Goal: Information Seeking & Learning: Learn about a topic

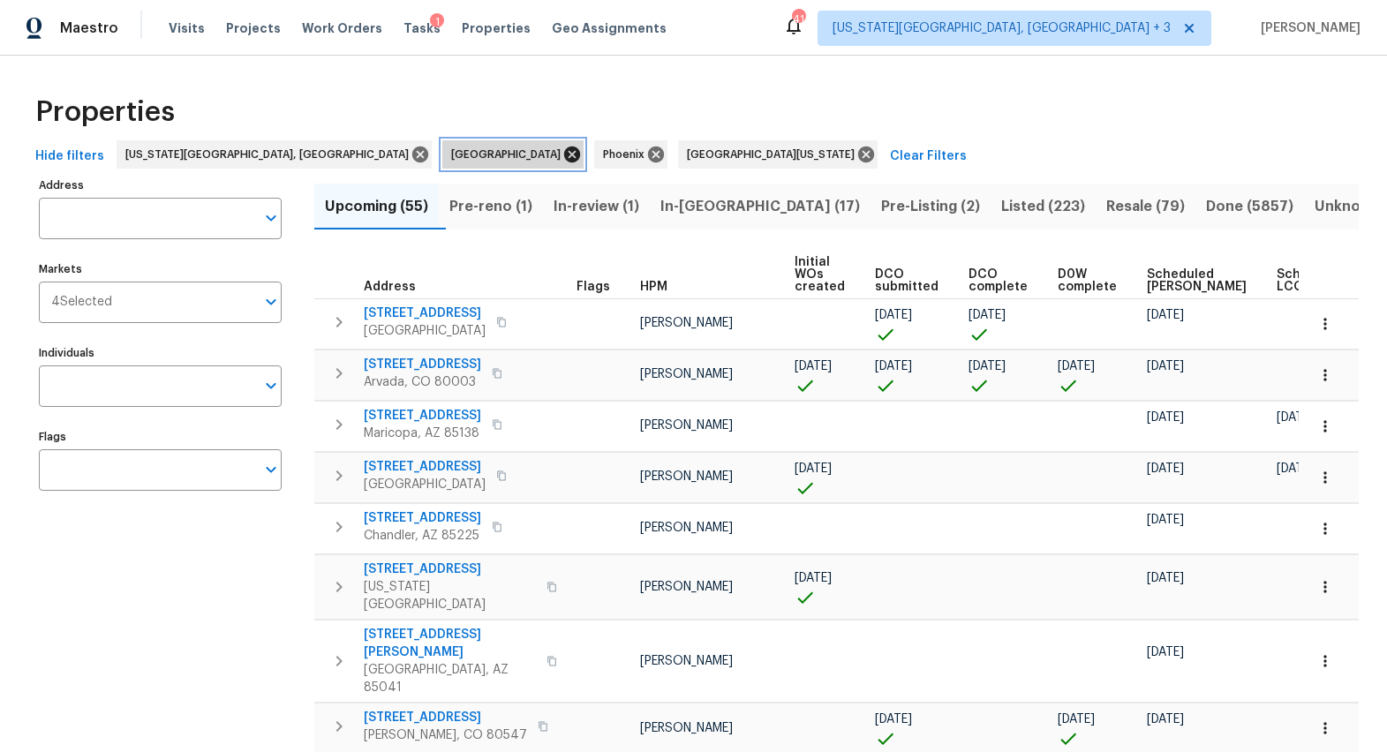
click at [562, 154] on icon at bounding box center [571, 154] width 19 height 19
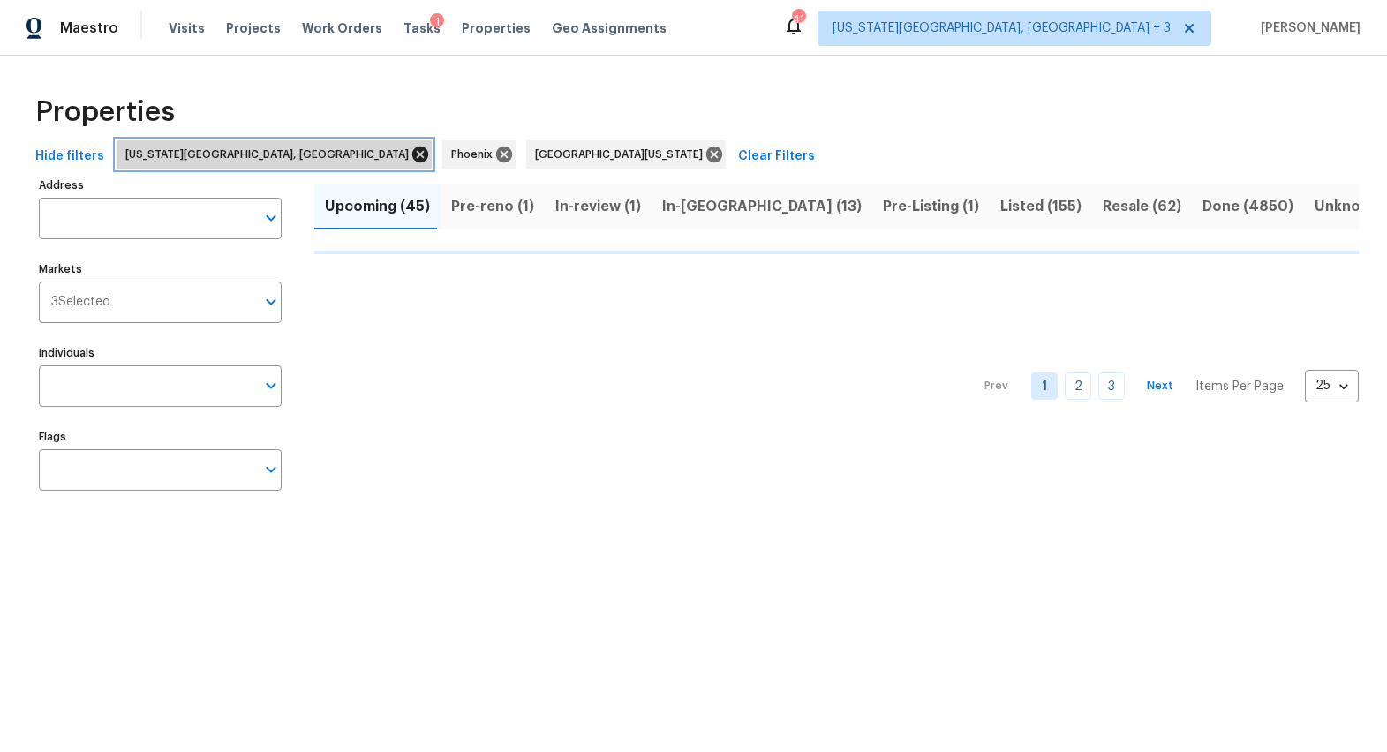
click at [412, 147] on icon at bounding box center [420, 155] width 16 height 16
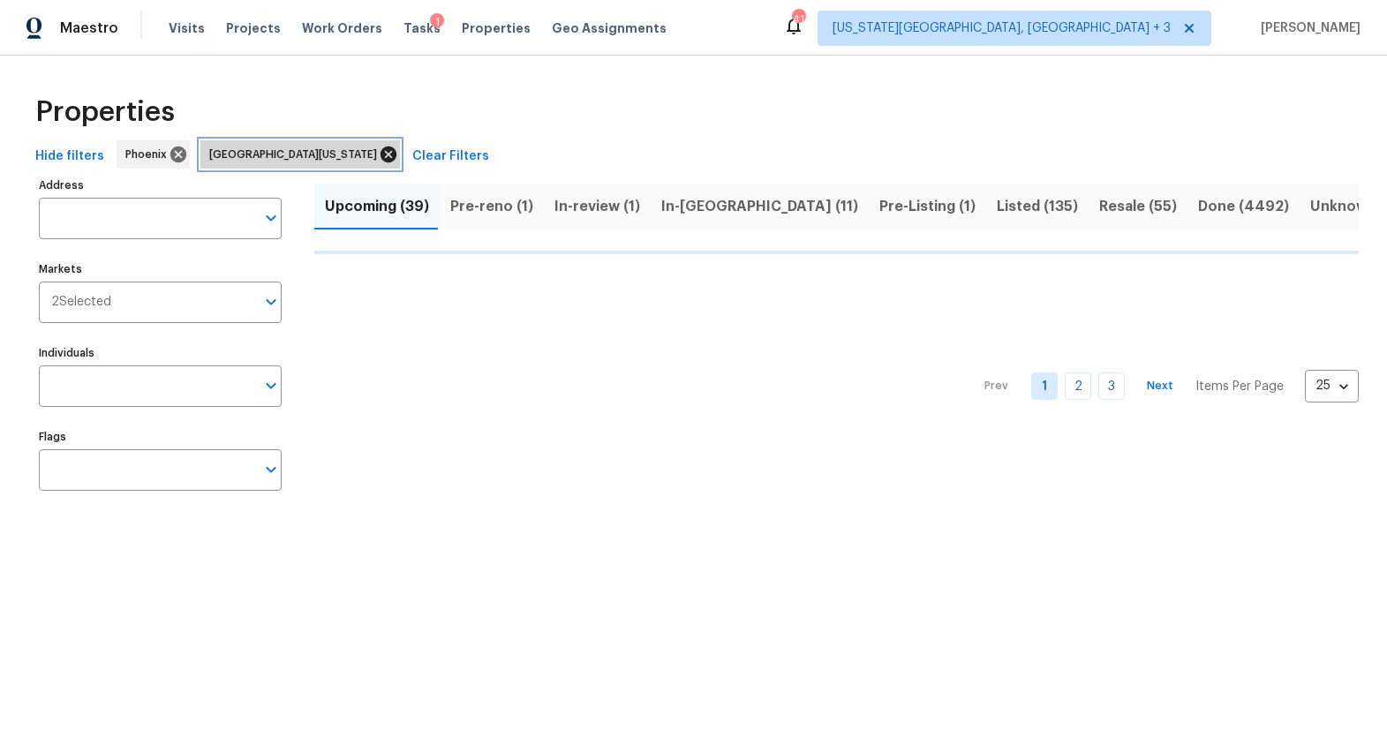
click at [380, 157] on icon at bounding box center [388, 155] width 16 height 16
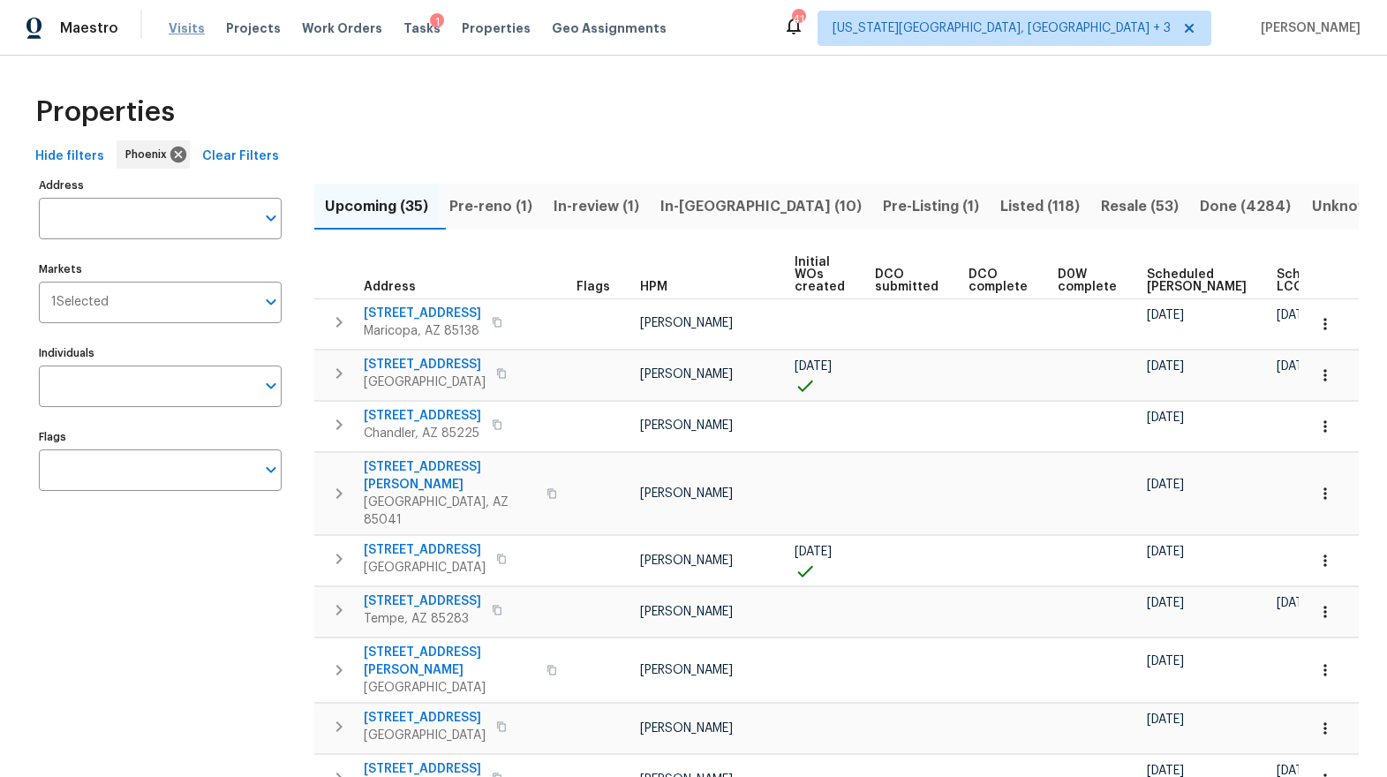
click at [196, 34] on span "Visits" at bounding box center [187, 28] width 36 height 18
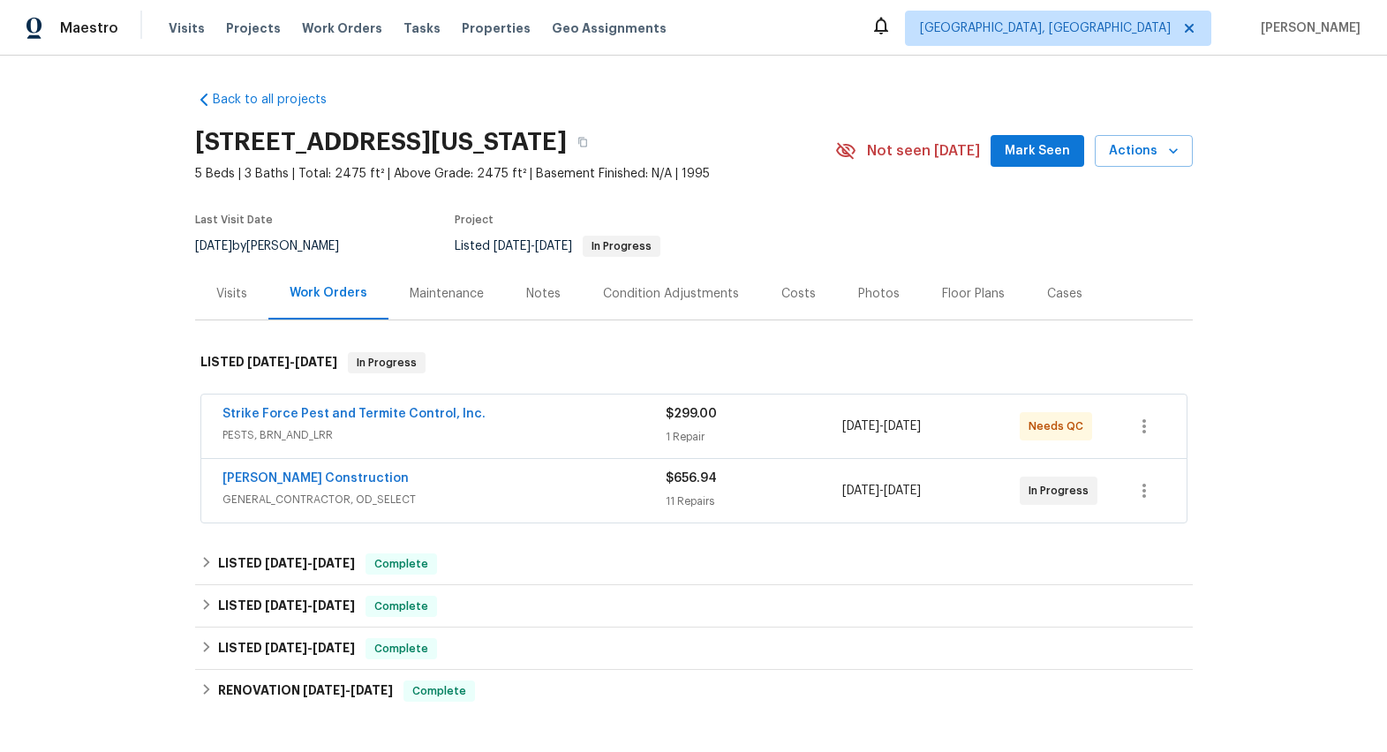
click at [216, 296] on div "Visits" at bounding box center [231, 294] width 31 height 18
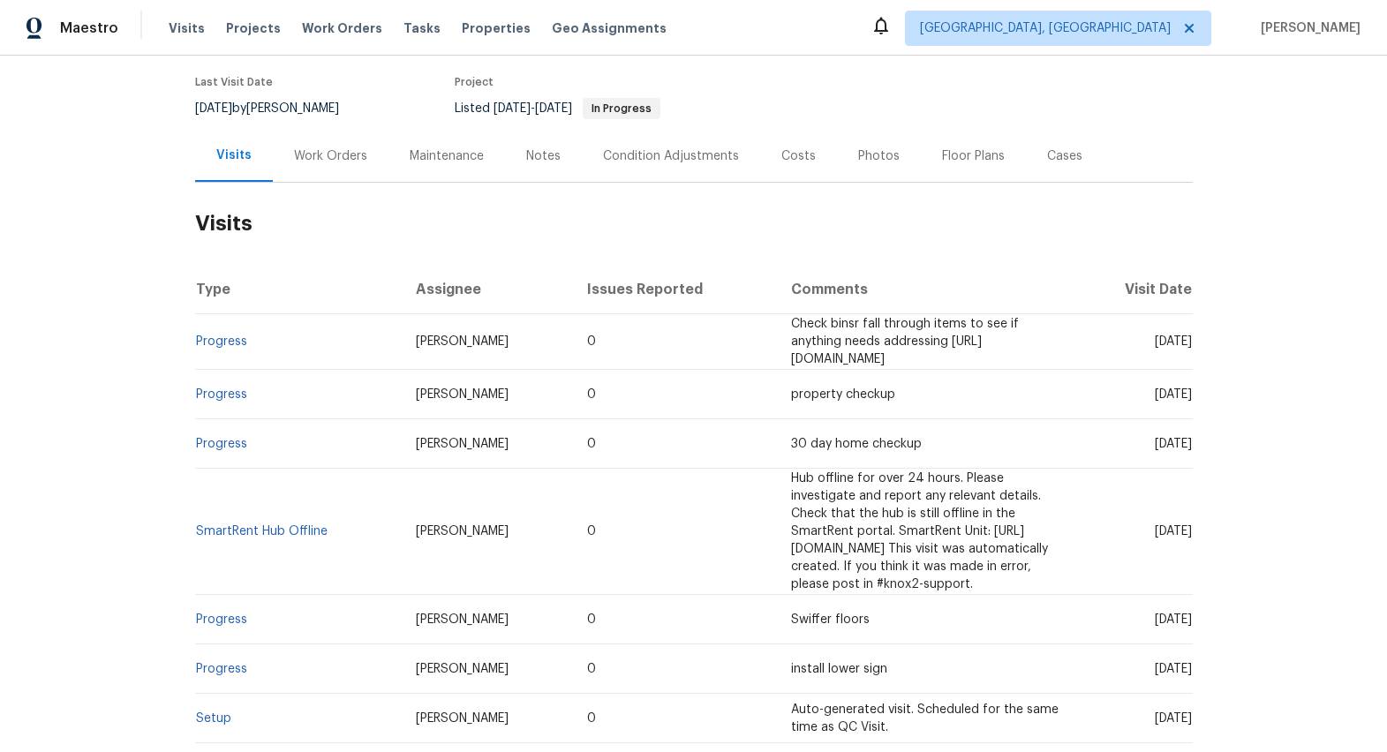
scroll to position [153, 0]
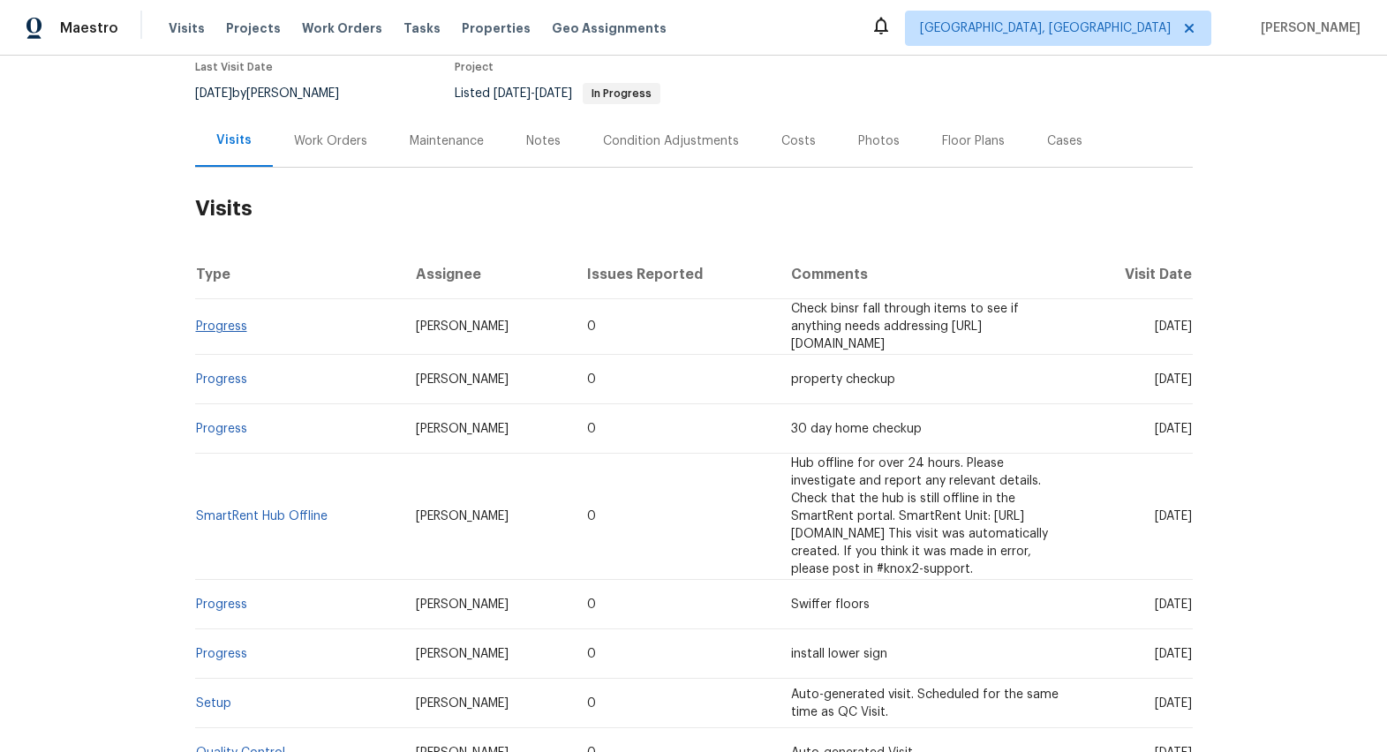
click at [230, 333] on link "Progress" at bounding box center [221, 326] width 51 height 12
click at [331, 139] on div "Work Orders" at bounding box center [330, 141] width 73 height 18
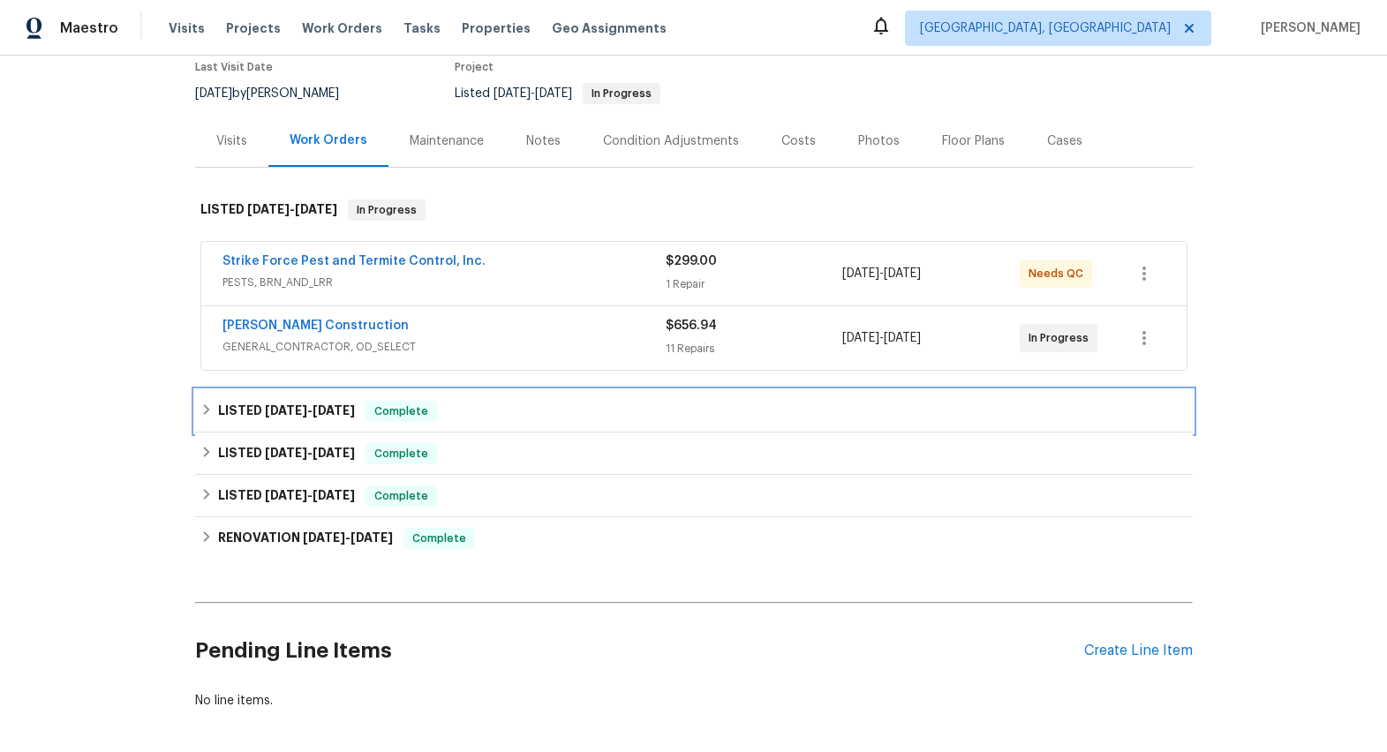
click at [200, 407] on icon at bounding box center [206, 409] width 12 height 12
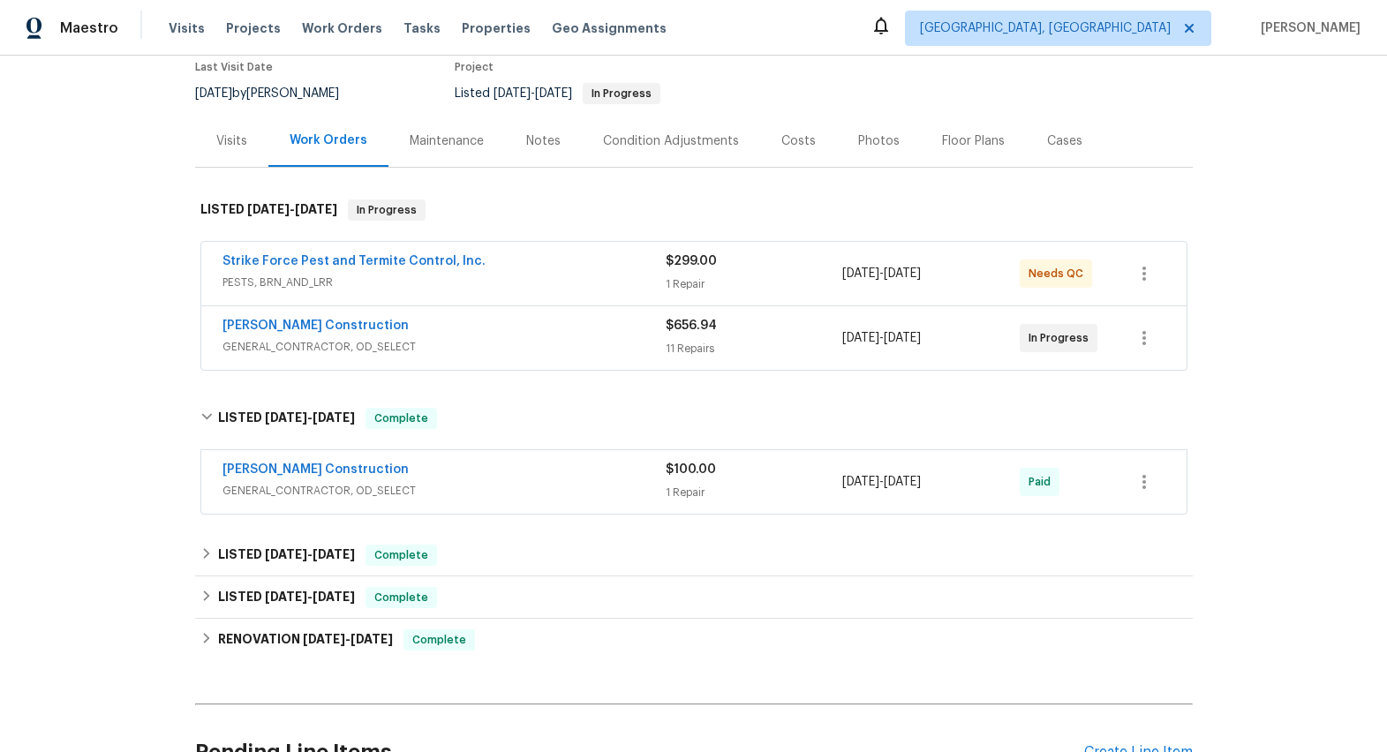
click at [553, 469] on div "Strasser Construction" at bounding box center [443, 471] width 443 height 21
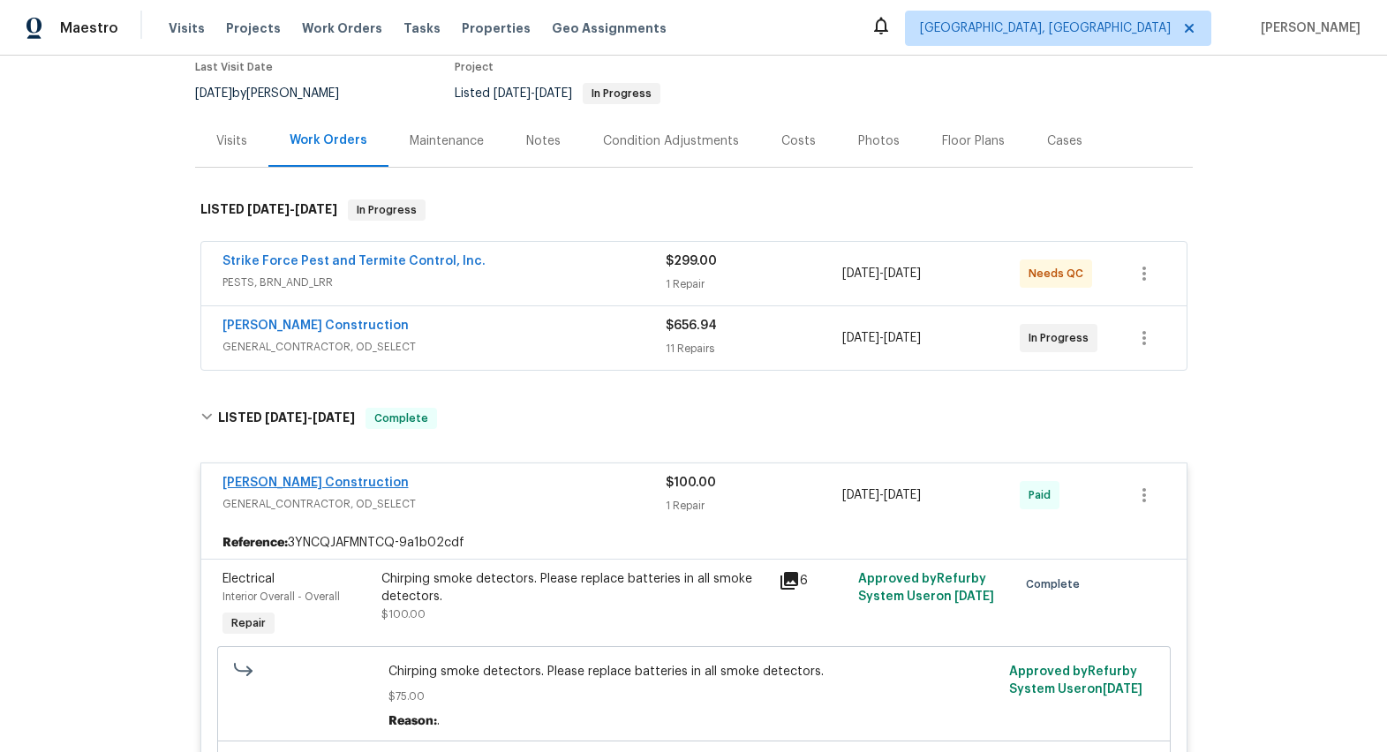
click at [328, 481] on link "Strasser Construction" at bounding box center [315, 483] width 186 height 12
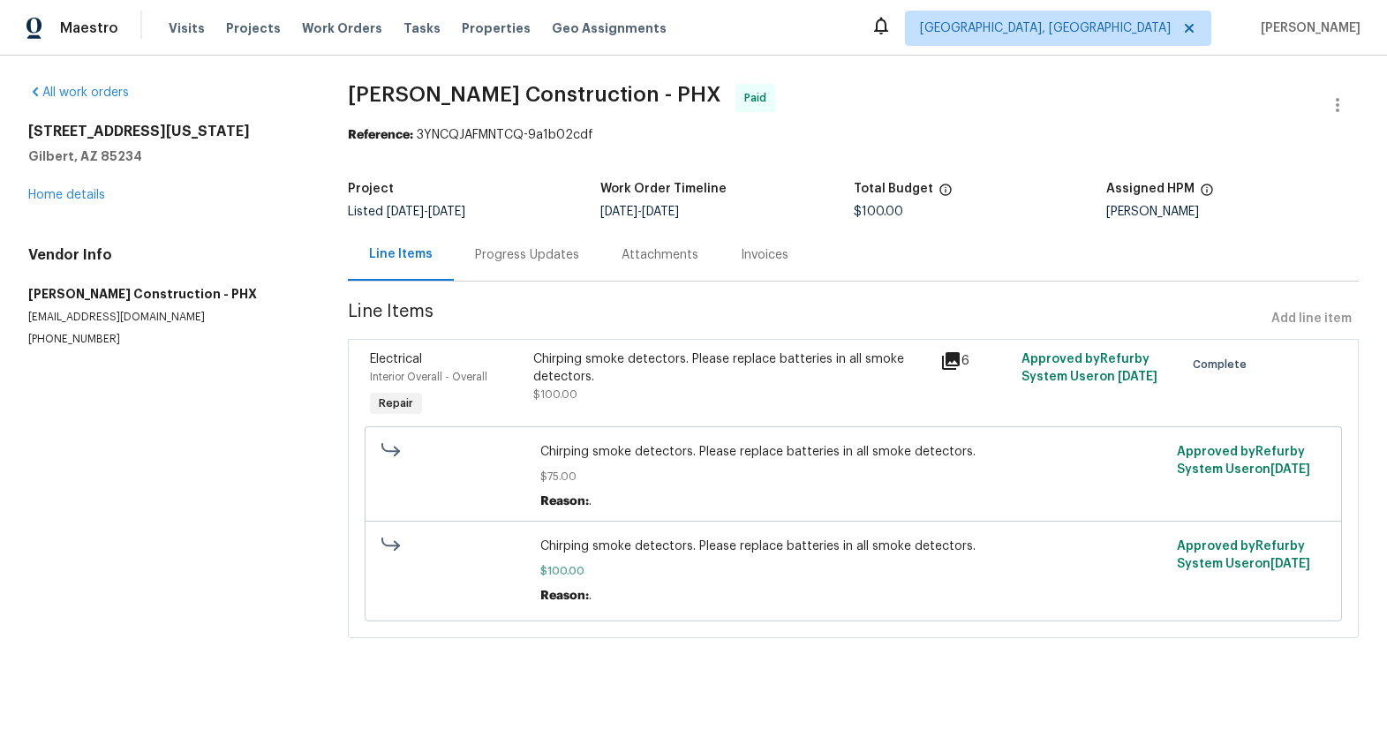
drag, startPoint x: 1090, startPoint y: 359, endPoint x: 1120, endPoint y: 359, distance: 30.0
click at [1120, 359] on span "Approved by Refurby System User on 8/11/2025" at bounding box center [1089, 368] width 136 height 30
drag, startPoint x: 1023, startPoint y: 378, endPoint x: 1051, endPoint y: 388, distance: 30.2
click at [1051, 386] on div "Approved by Refurby System User on 8/11/2025" at bounding box center [1097, 385] width 162 height 81
click at [601, 366] on div "Chirping smoke detectors. Please replace batteries in all smoke detectors." at bounding box center [731, 367] width 396 height 35
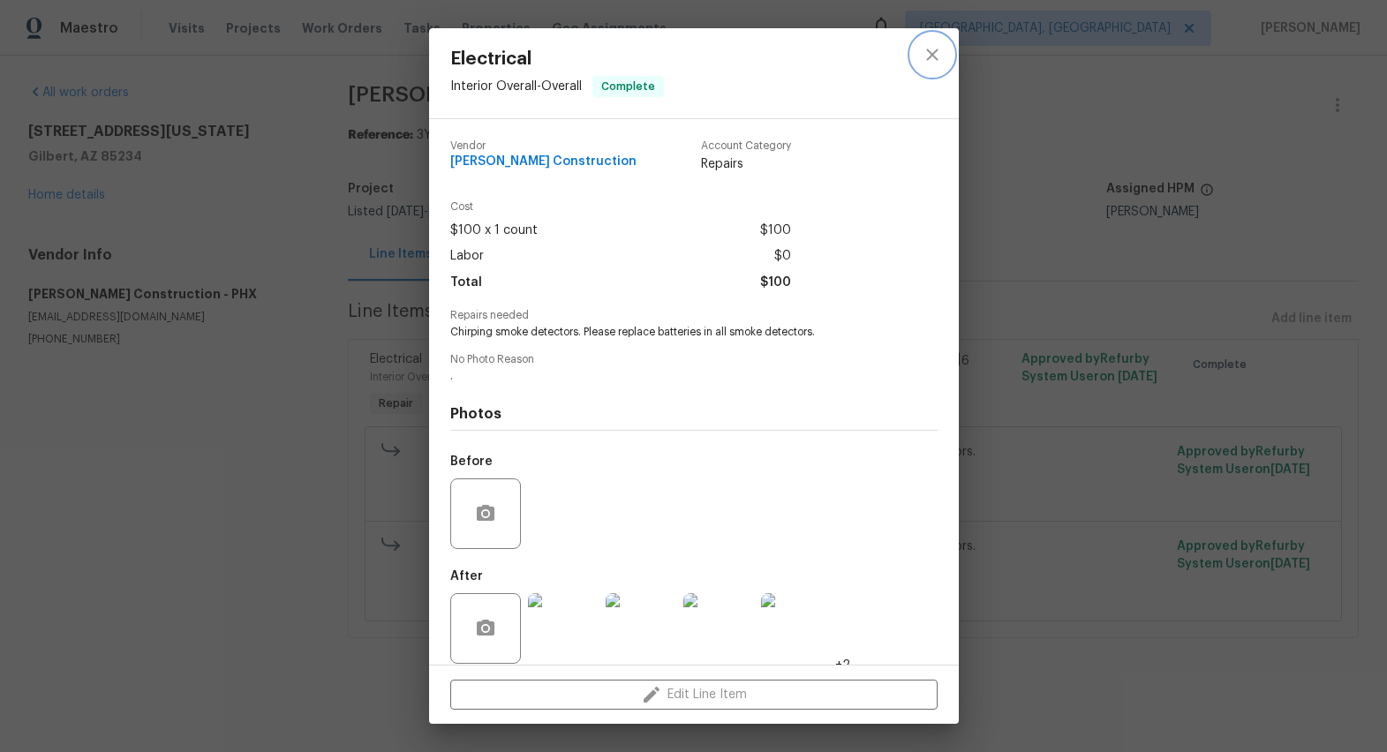
click at [922, 55] on icon "close" at bounding box center [932, 54] width 21 height 21
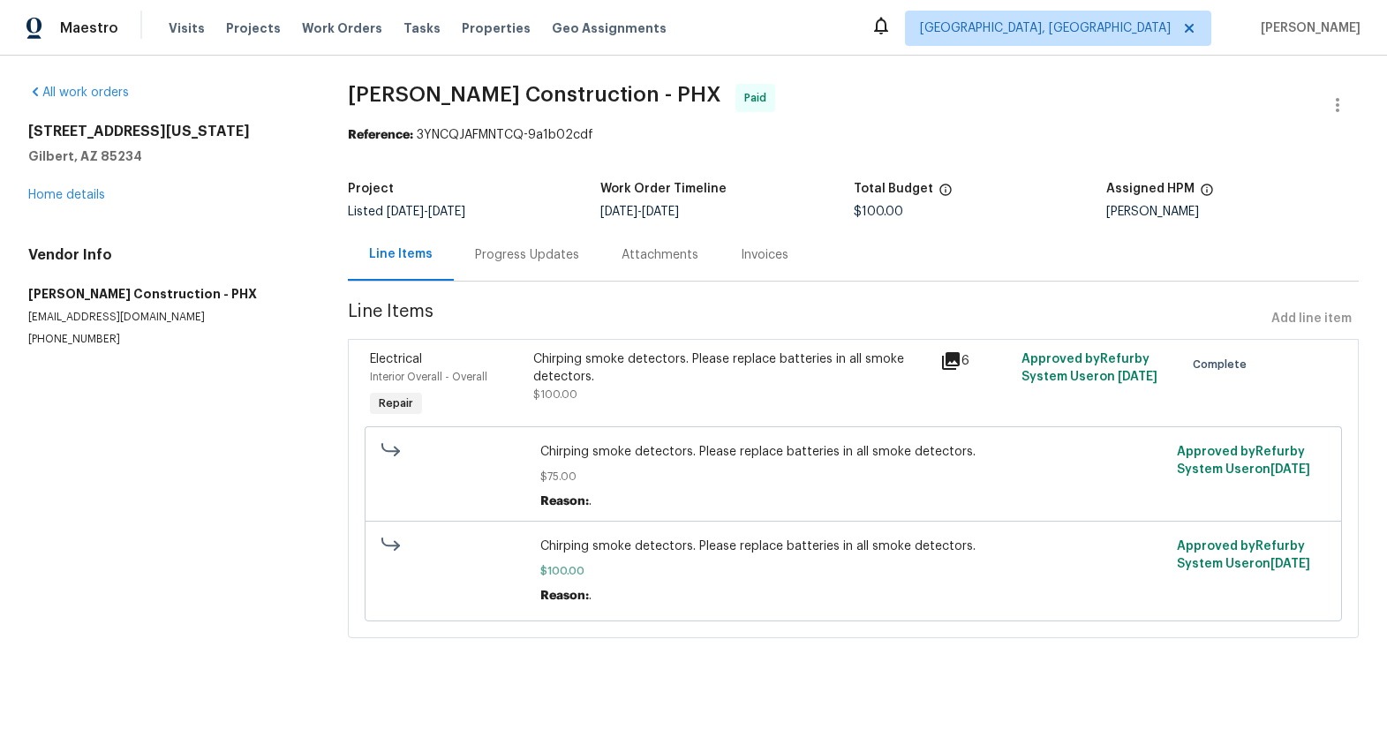
click at [536, 262] on div "Progress Updates" at bounding box center [527, 255] width 104 height 18
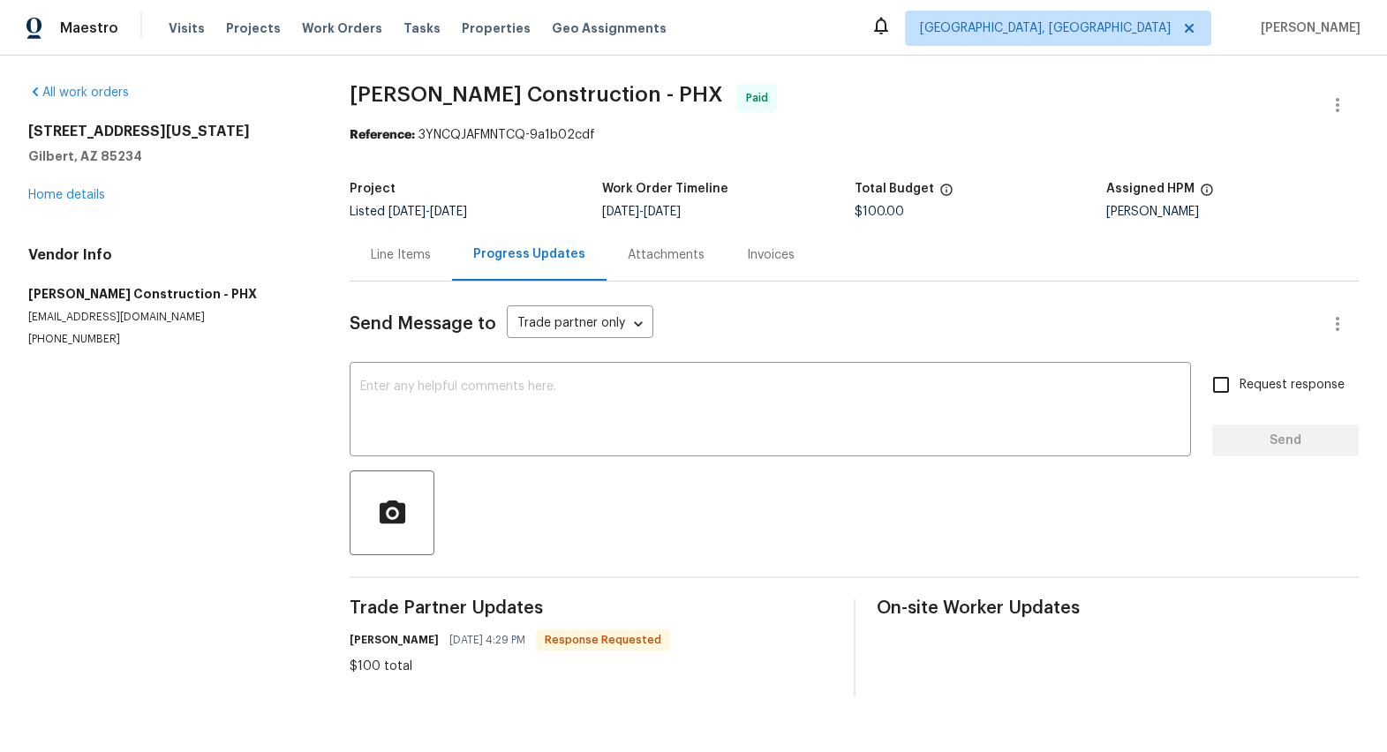
drag, startPoint x: 354, startPoint y: 659, endPoint x: 390, endPoint y: 661, distance: 36.2
click at [390, 661] on div "$100 total" at bounding box center [510, 667] width 320 height 18
click at [84, 192] on link "Home details" at bounding box center [66, 195] width 77 height 12
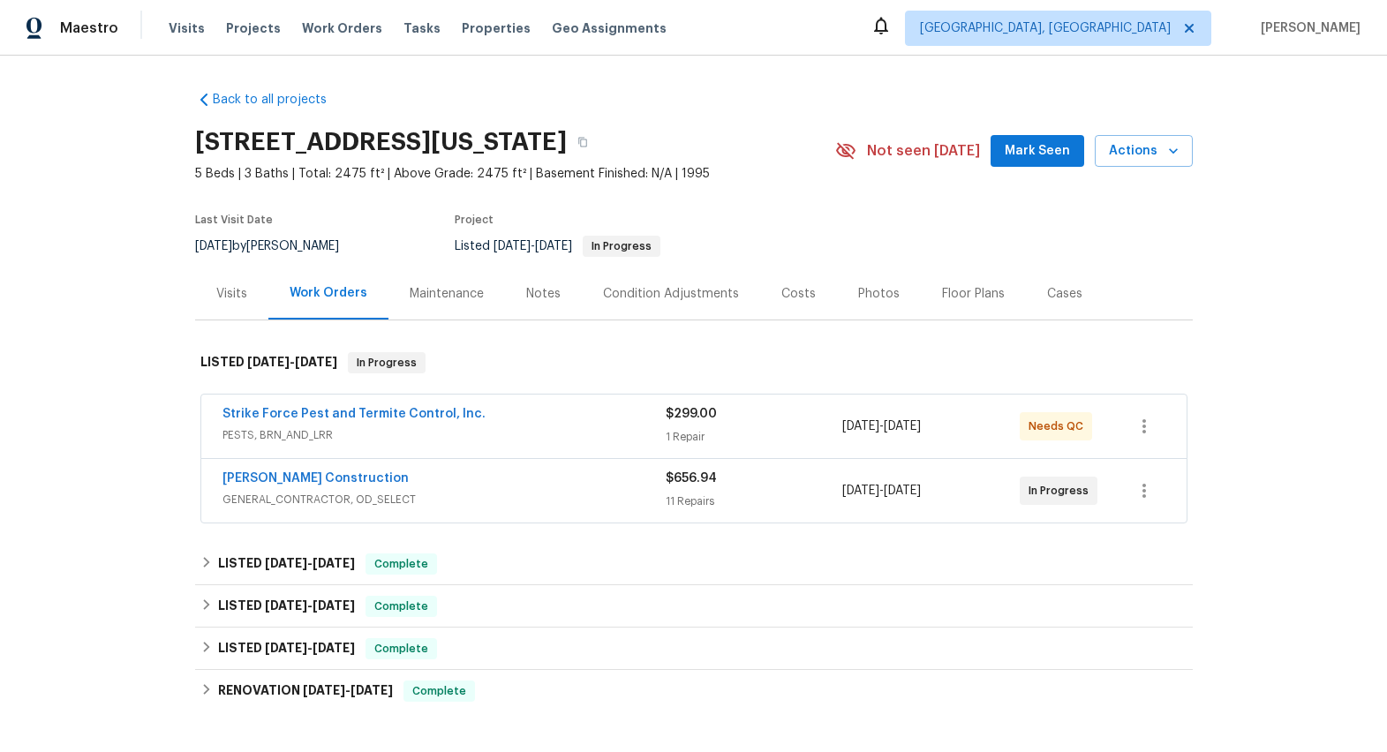
click at [448, 279] on div "Maintenance" at bounding box center [446, 293] width 117 height 52
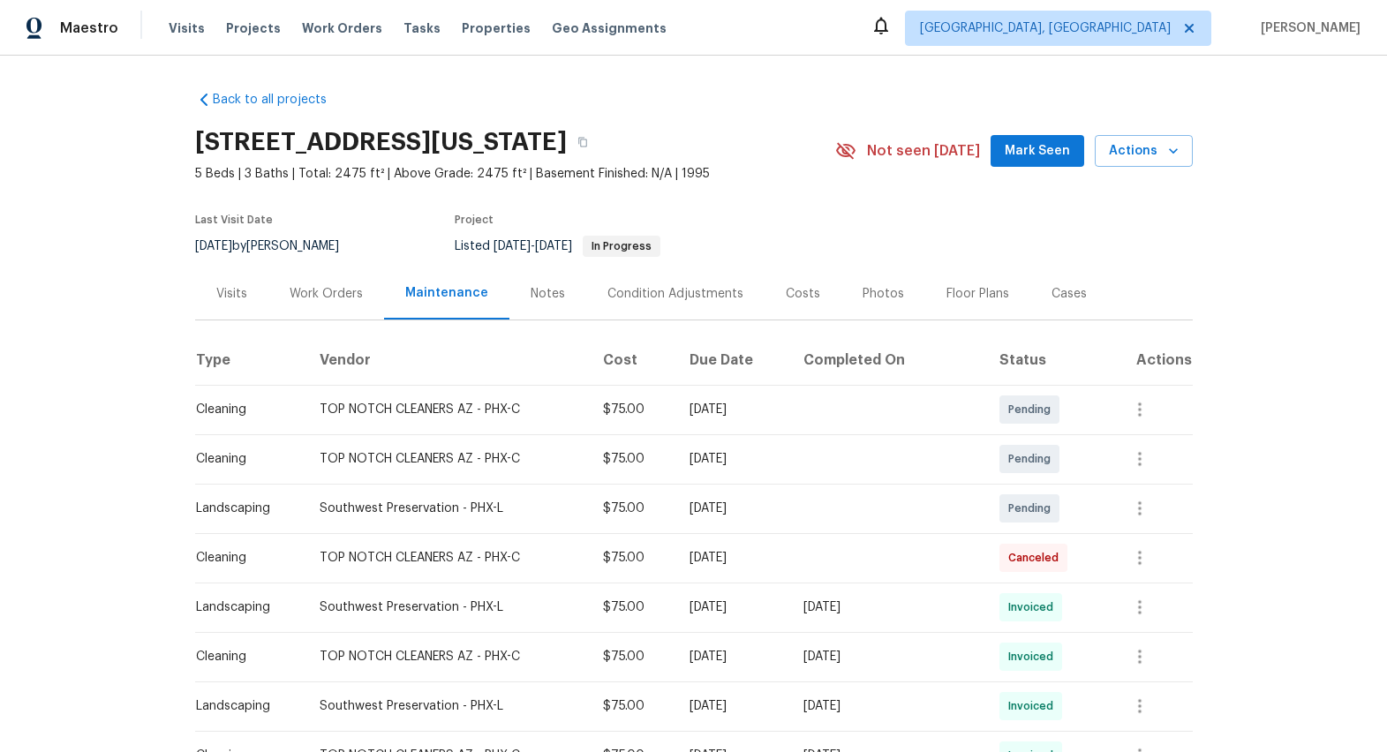
click at [532, 301] on div "Notes" at bounding box center [548, 294] width 34 height 18
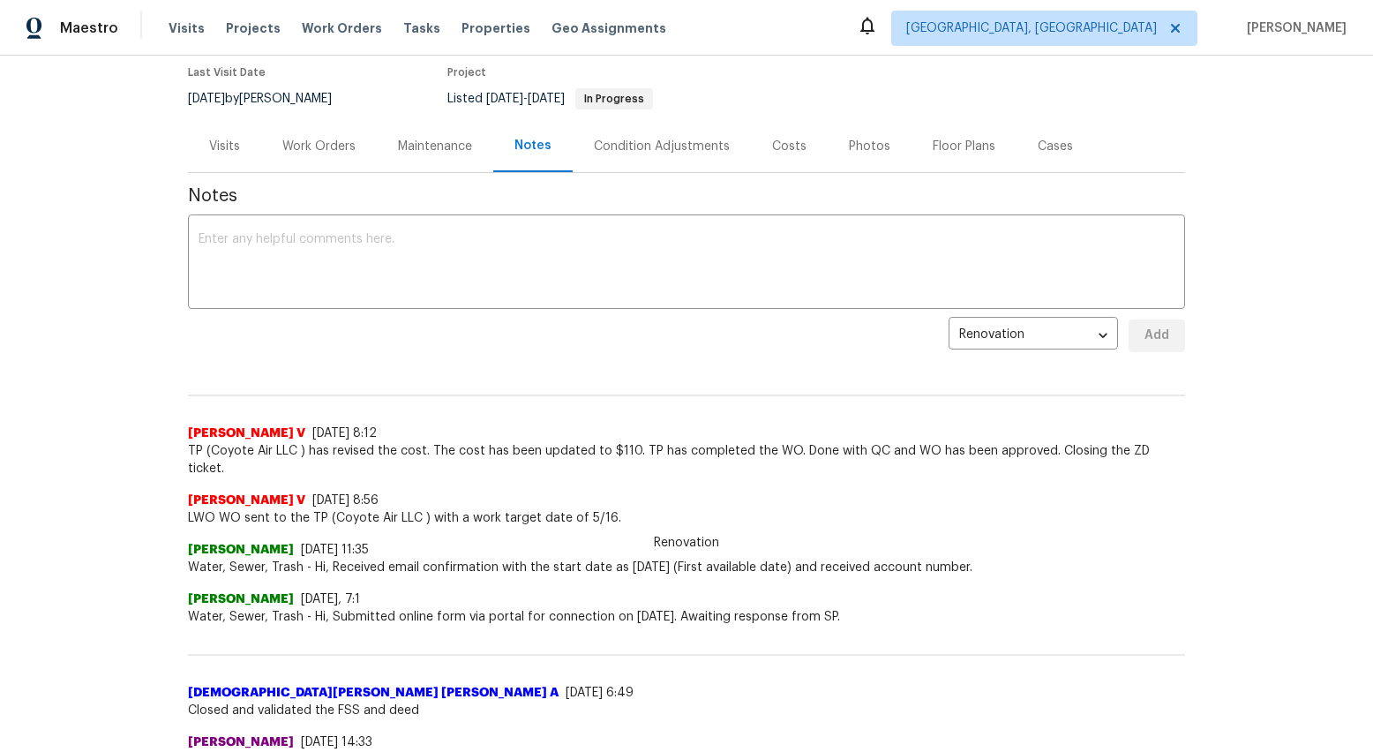
scroll to position [273, 0]
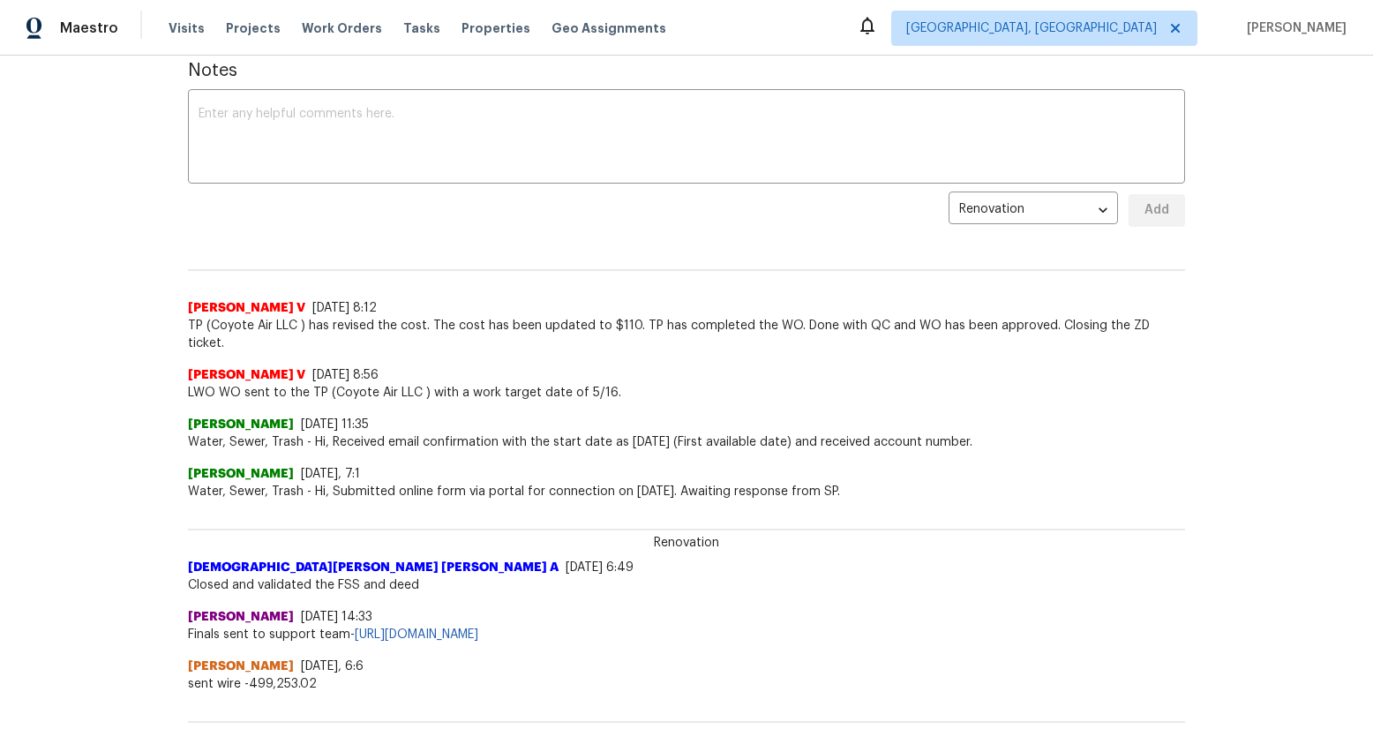
drag, startPoint x: 179, startPoint y: 308, endPoint x: 248, endPoint y: 302, distance: 69.1
click at [196, 307] on div "Back to all projects 1360 E Washington Ave, Gilbert, AZ 85234 5 Beds | 3 Baths …" at bounding box center [686, 404] width 1373 height 696
click at [265, 302] on span "Divya Dharshini V" at bounding box center [246, 308] width 117 height 18
click at [222, 311] on span "Divya Dharshini V" at bounding box center [246, 308] width 117 height 18
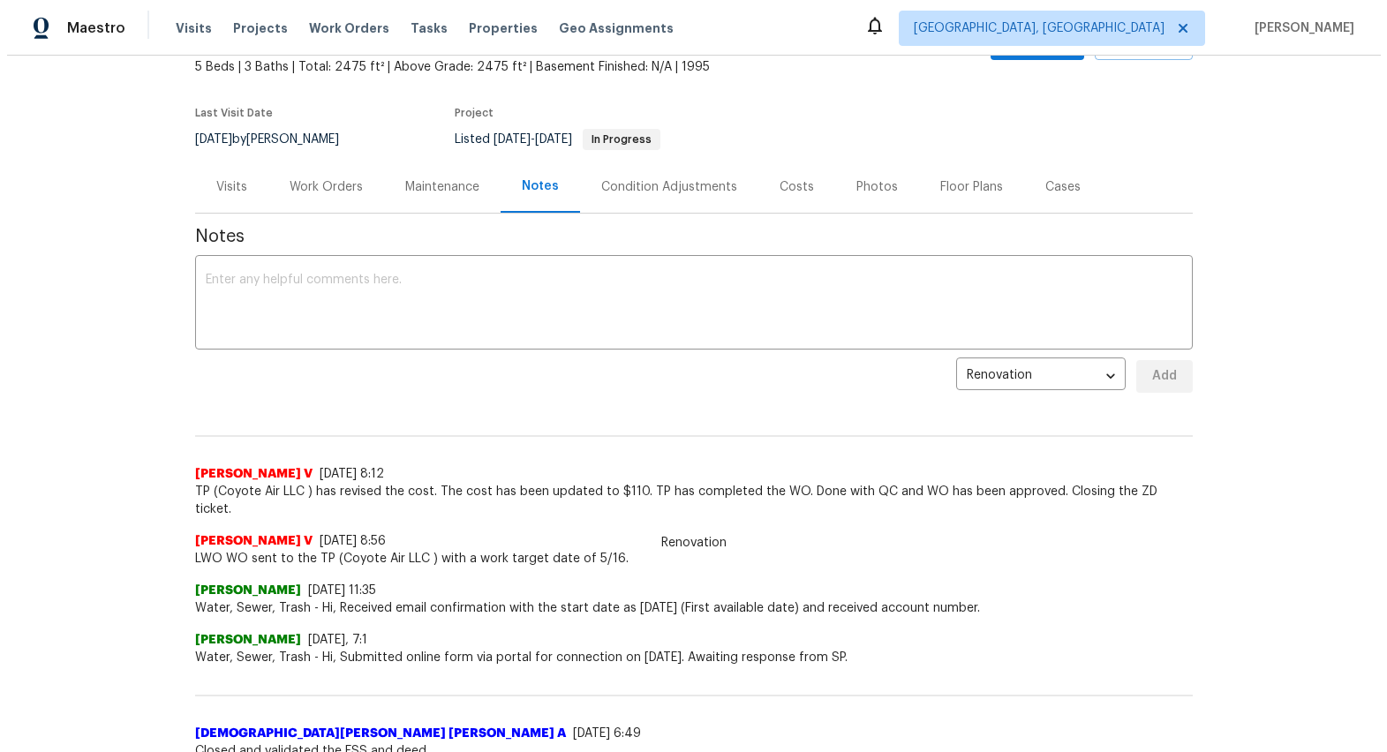
scroll to position [84, 0]
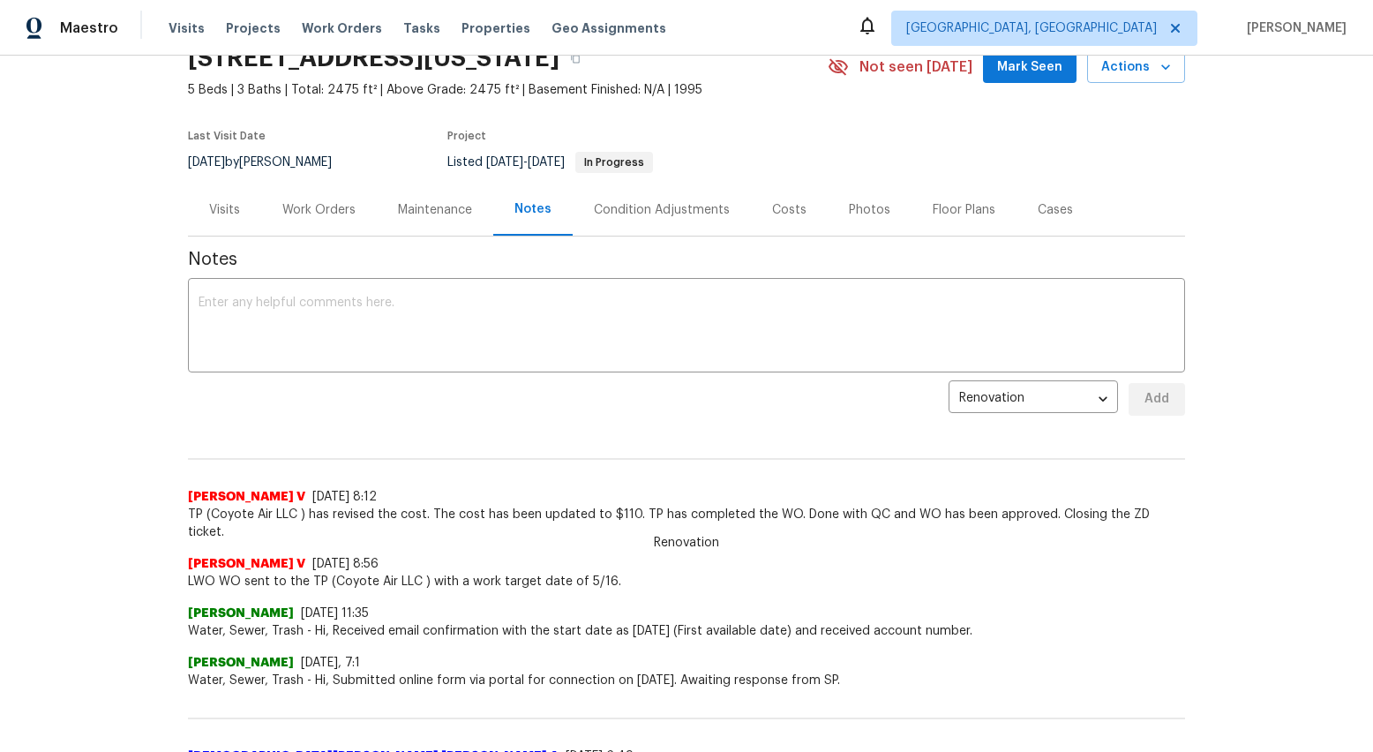
click at [297, 206] on div "Work Orders" at bounding box center [318, 210] width 73 height 18
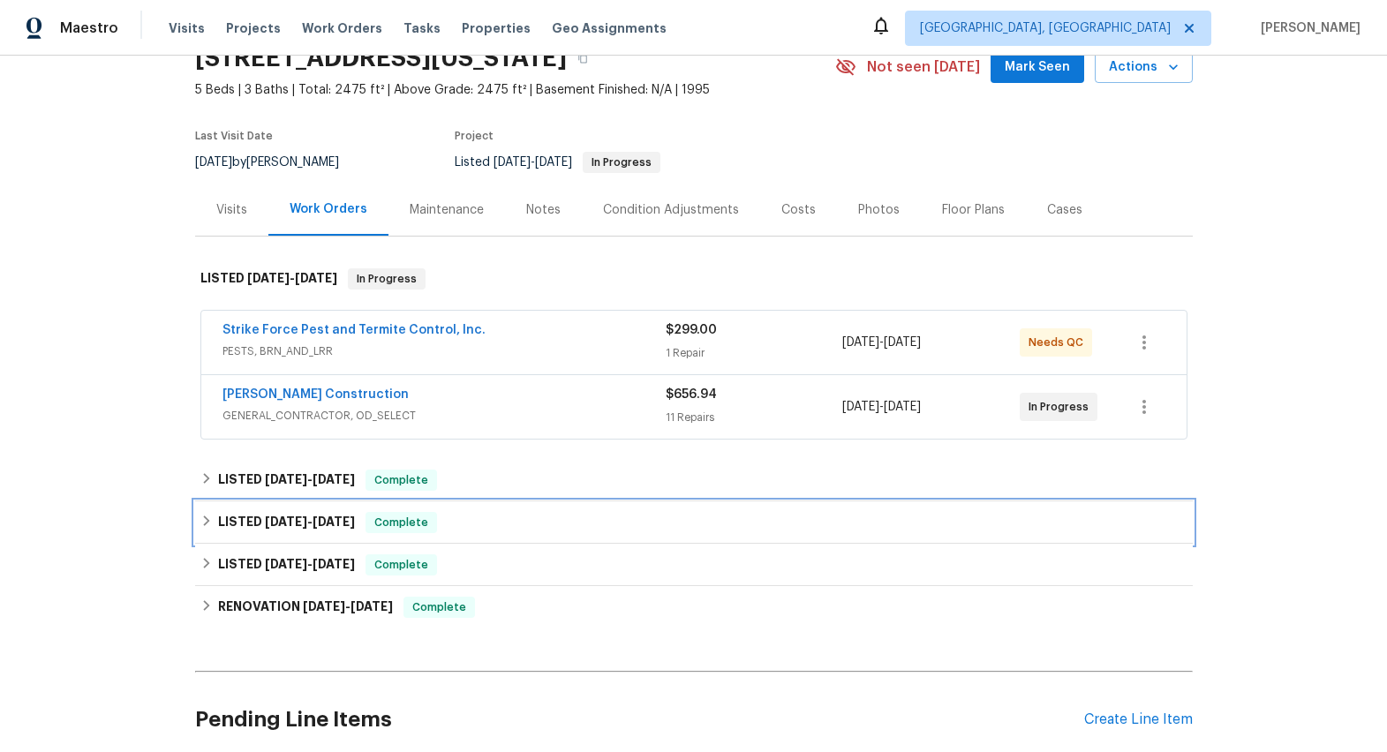
click at [201, 526] on icon at bounding box center [206, 521] width 12 height 12
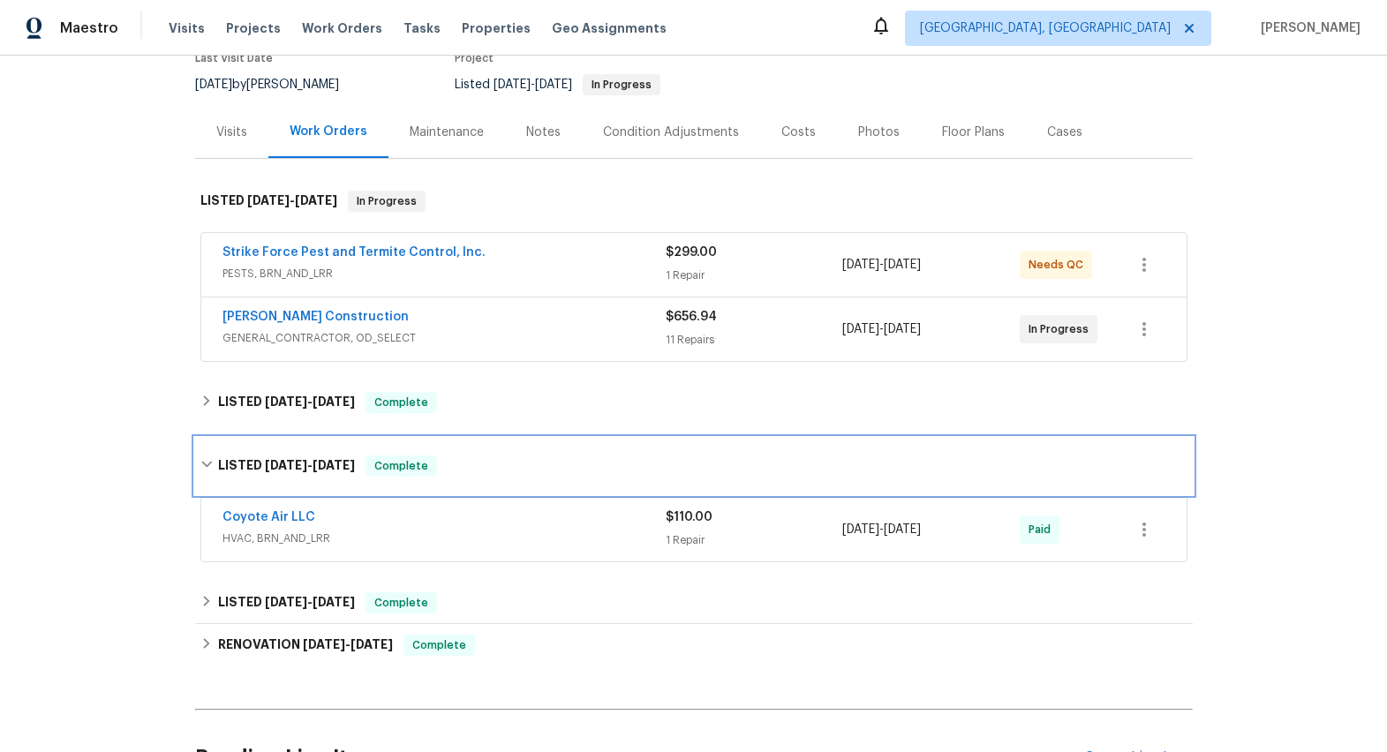
scroll to position [281, 0]
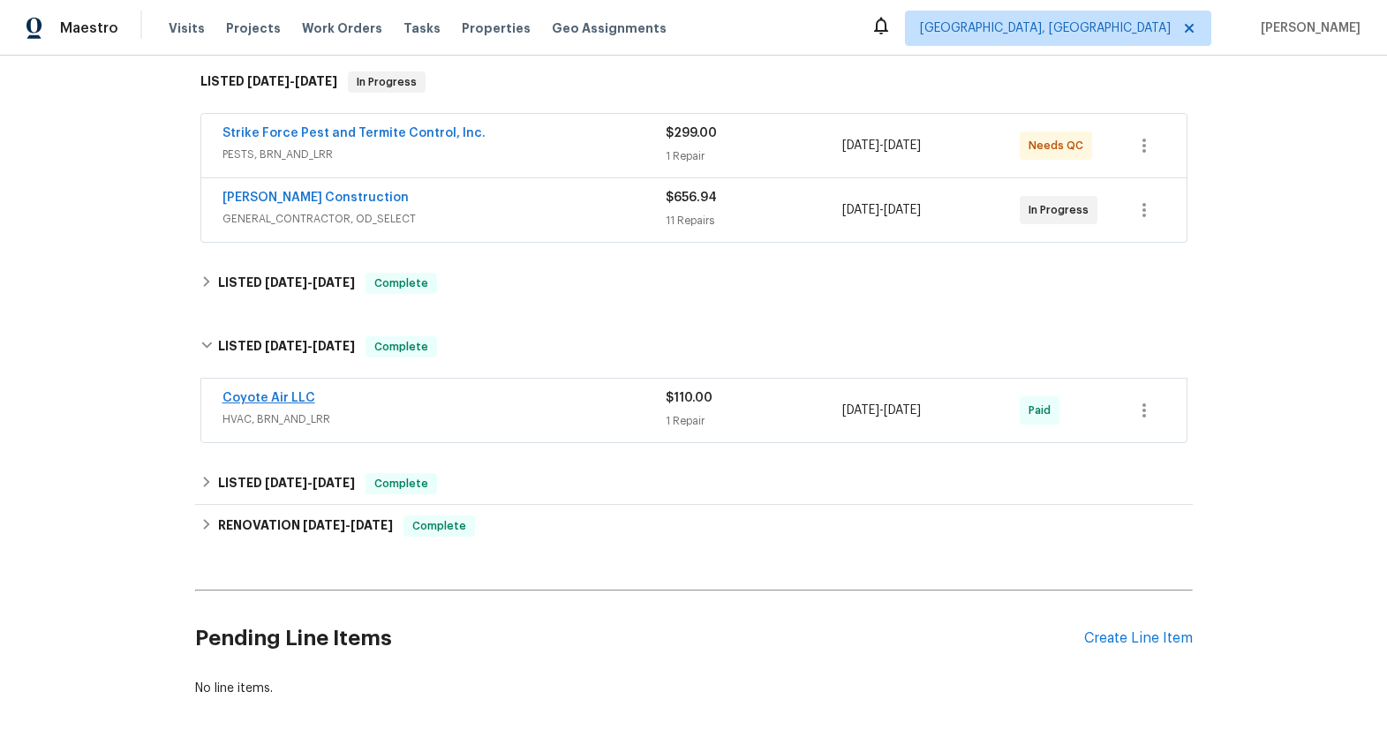
click at [264, 398] on link "Coyote Air LLC" at bounding box center [268, 398] width 93 height 12
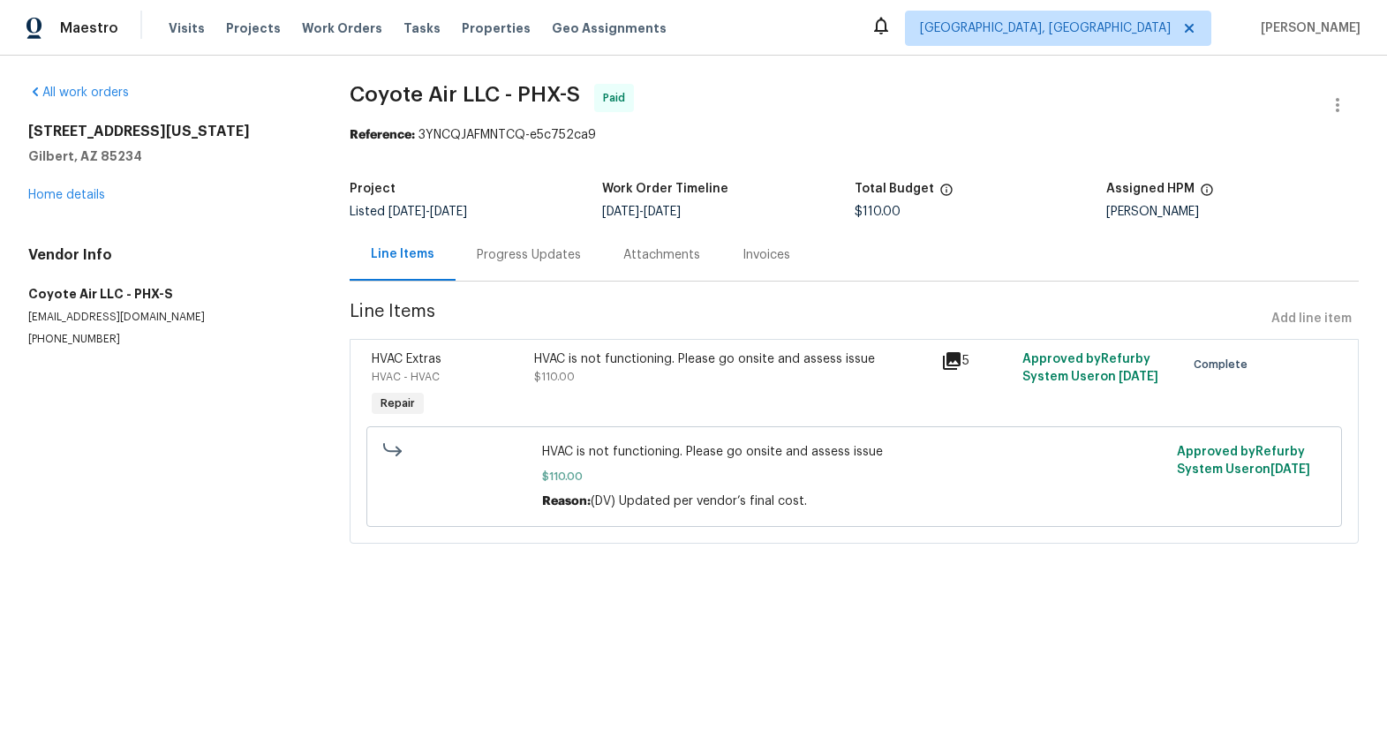
click at [773, 365] on div "HVAC is not functioning. Please go onsite and assess issue" at bounding box center [731, 359] width 395 height 18
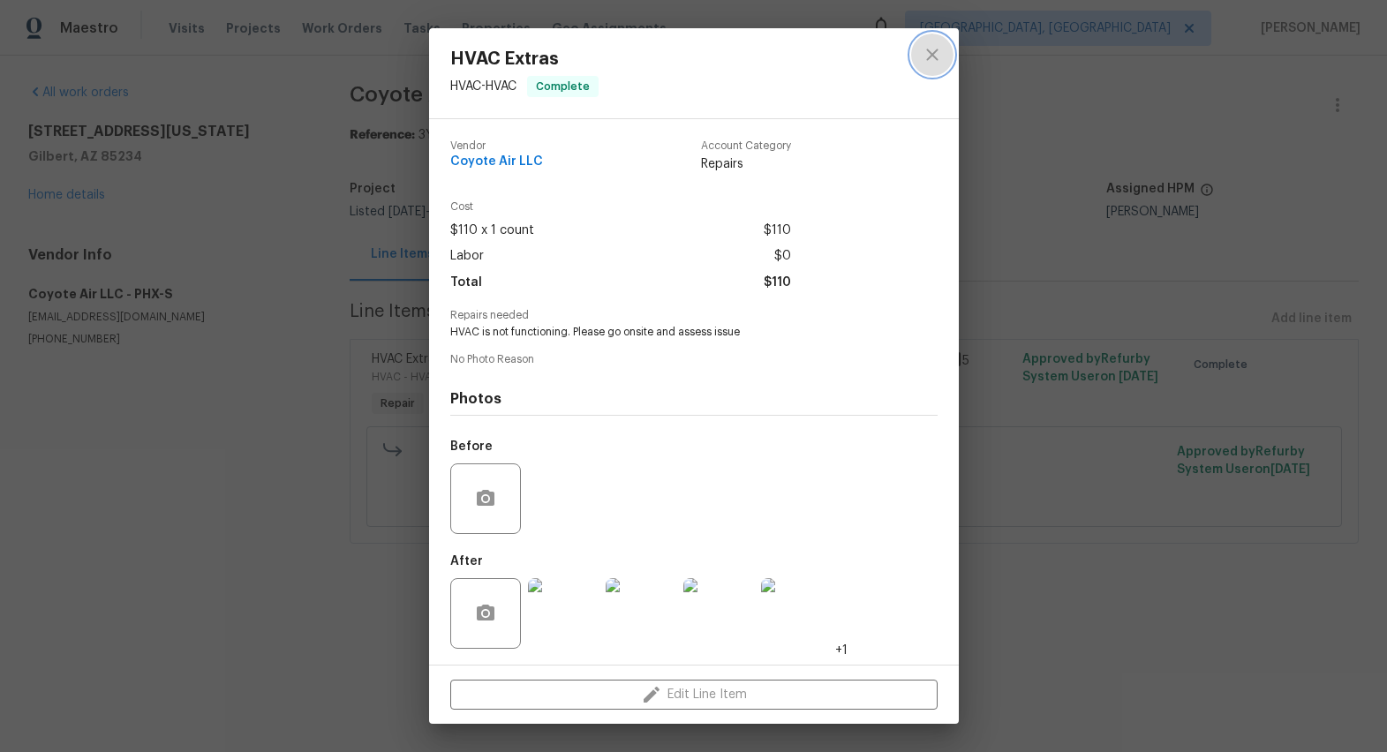
click at [932, 56] on icon "close" at bounding box center [932, 54] width 21 height 21
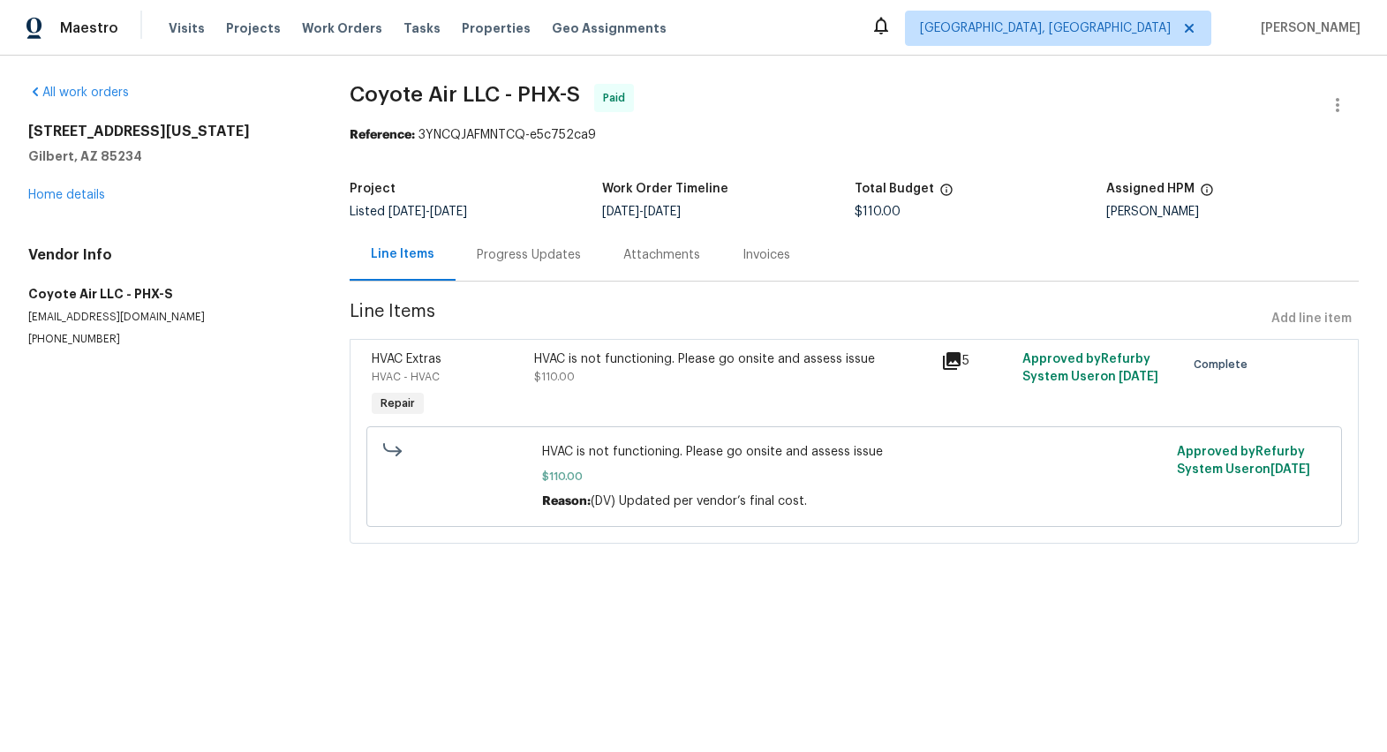
click at [546, 261] on div "Progress Updates" at bounding box center [529, 255] width 104 height 18
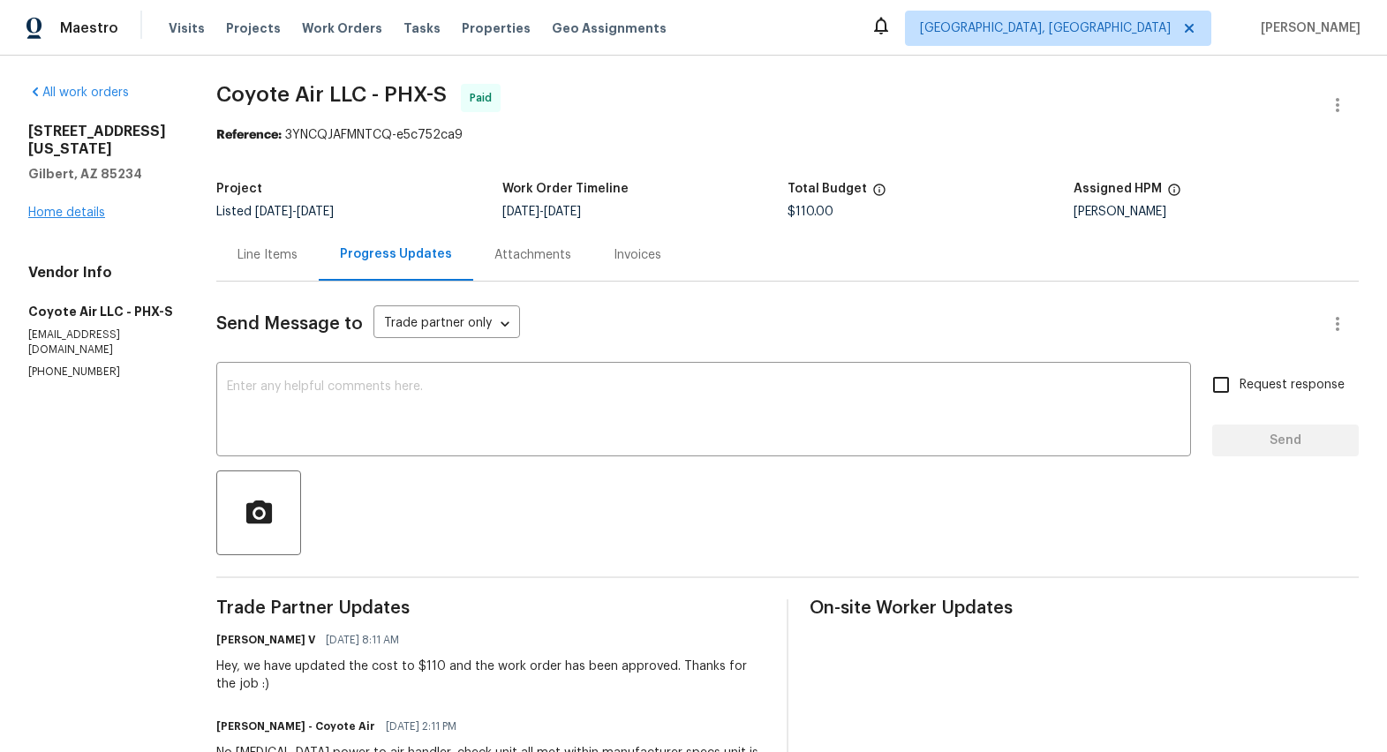
click at [90, 214] on link "Home details" at bounding box center [66, 213] width 77 height 12
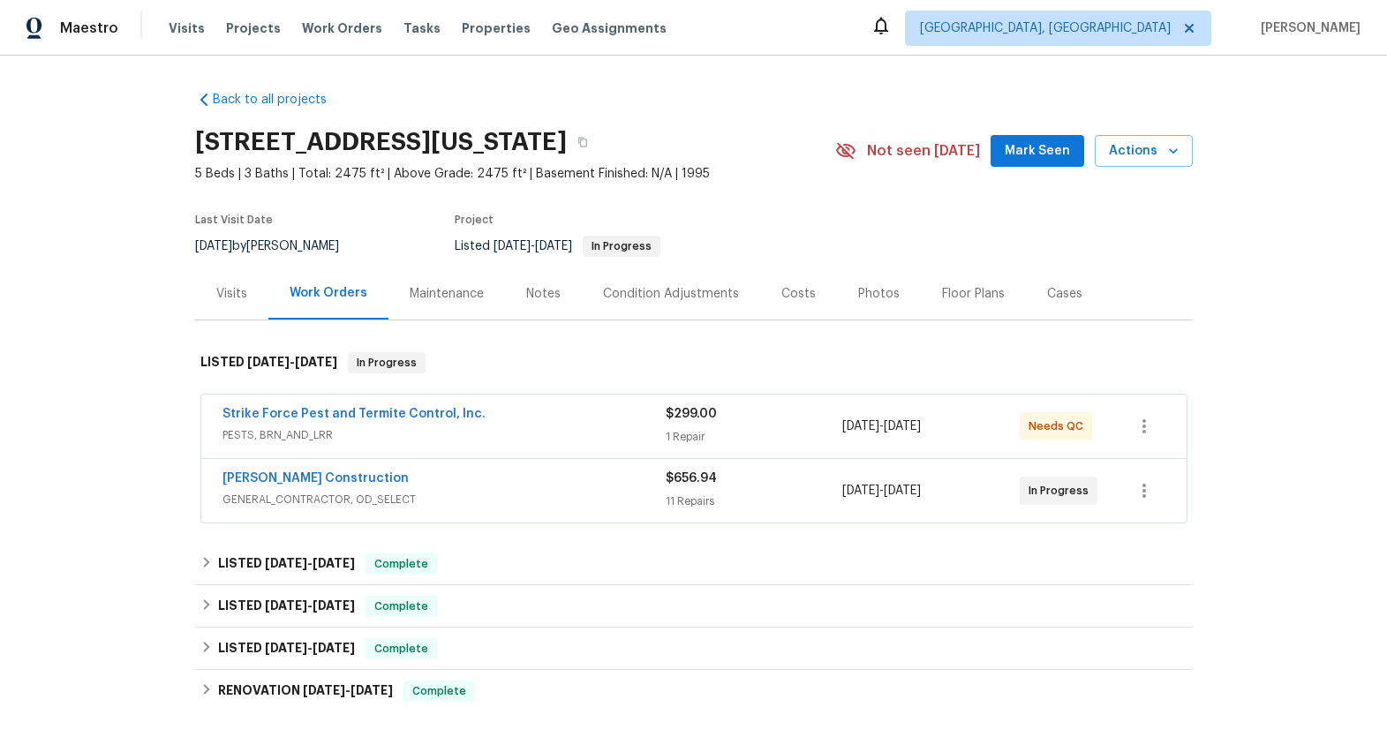
click at [540, 298] on div "Notes" at bounding box center [543, 294] width 34 height 18
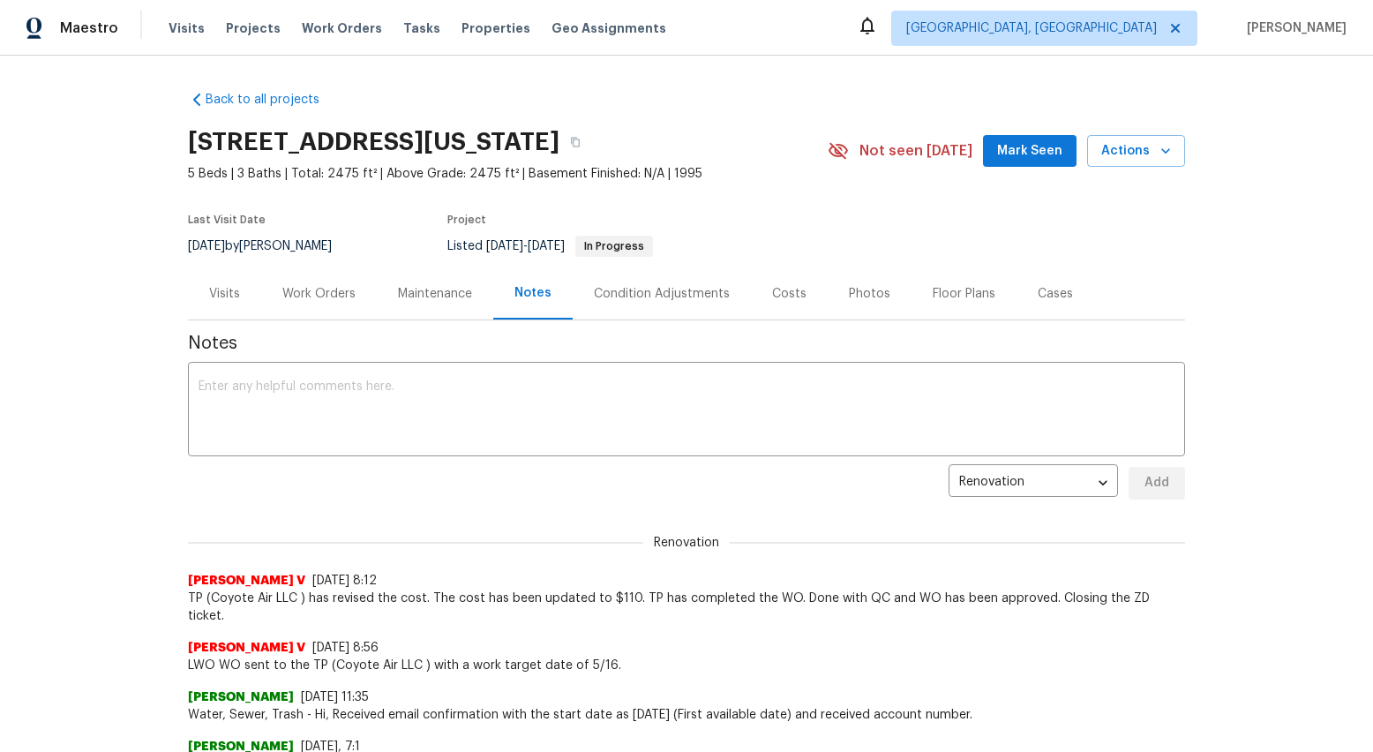
click at [643, 300] on div "Condition Adjustments" at bounding box center [662, 294] width 136 height 18
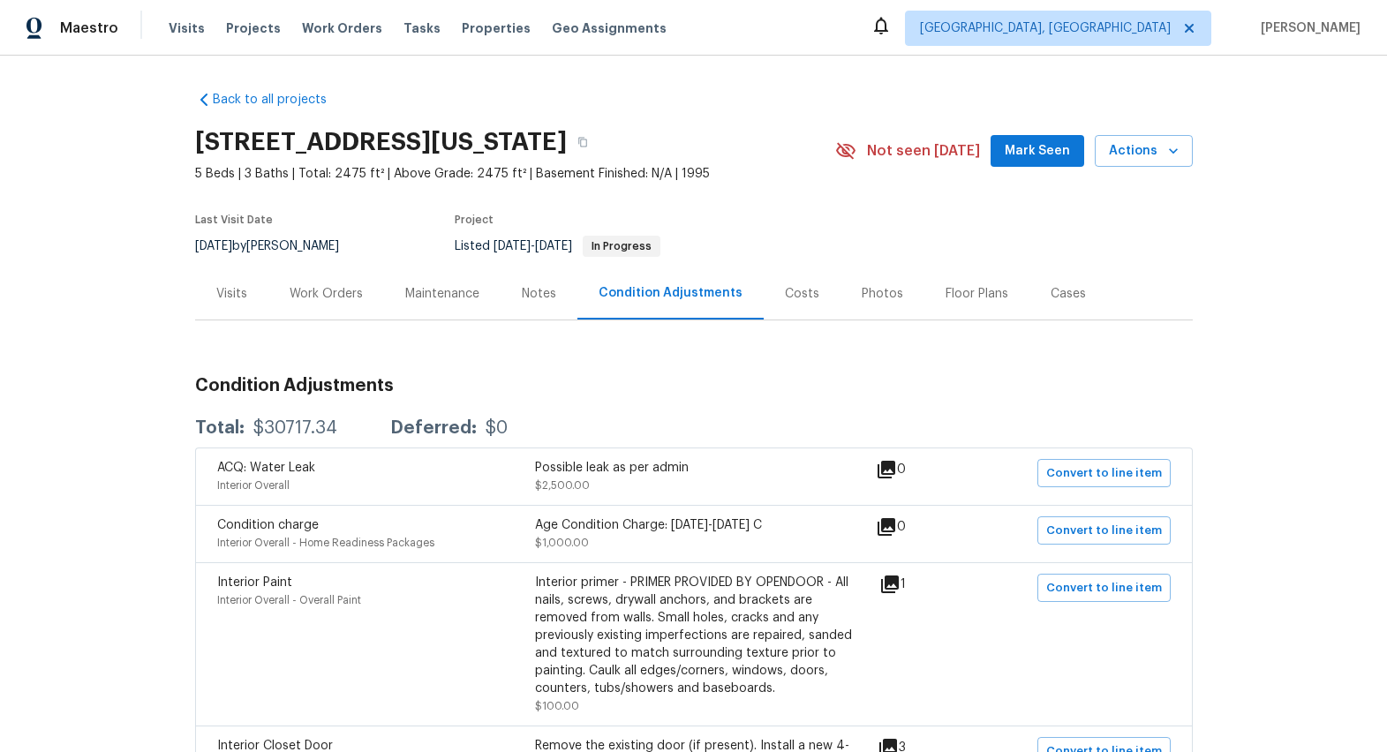
click at [785, 295] on div "Costs" at bounding box center [802, 294] width 34 height 18
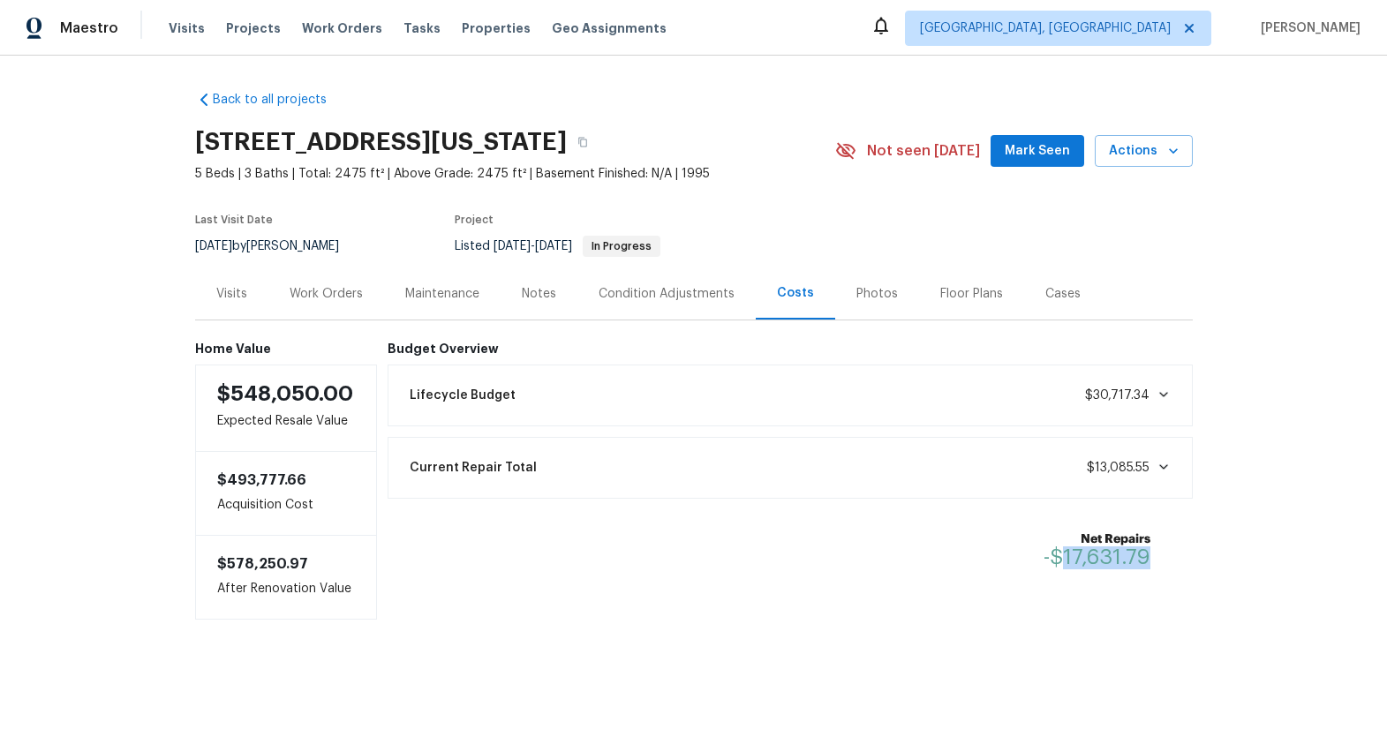
drag, startPoint x: 1054, startPoint y: 560, endPoint x: 1228, endPoint y: 554, distance: 174.0
click at [1228, 554] on div "Back to all projects 1360 E Washington Ave, Gilbert, AZ 85234 5 Beds | 3 Baths …" at bounding box center [693, 391] width 1387 height 670
click at [1080, 579] on div "Net Repairs -$17,631.79" at bounding box center [790, 550] width 784 height 60
drag, startPoint x: 1056, startPoint y: 551, endPoint x: 1133, endPoint y: 551, distance: 76.8
click at [1132, 551] on span "-$17,631.79" at bounding box center [1096, 556] width 107 height 21
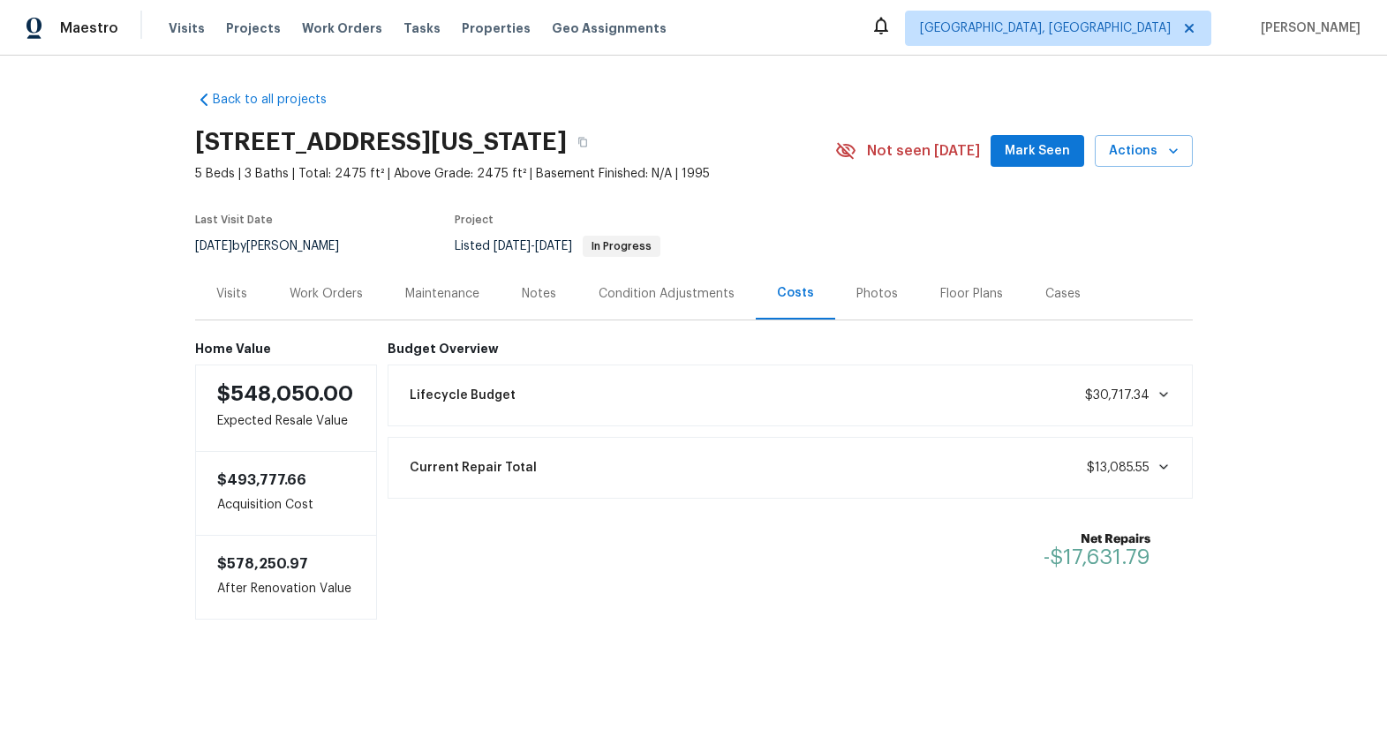
click at [1070, 546] on b "Net Repairs" at bounding box center [1096, 540] width 107 height 18
drag, startPoint x: 1044, startPoint y: 556, endPoint x: 1175, endPoint y: 552, distance: 130.7
click at [1093, 553] on span "-$17,631.79" at bounding box center [1096, 556] width 107 height 21
click at [1104, 556] on span "-$17,631.79" at bounding box center [1096, 556] width 107 height 21
click at [855, 303] on div "Photos" at bounding box center [877, 293] width 84 height 52
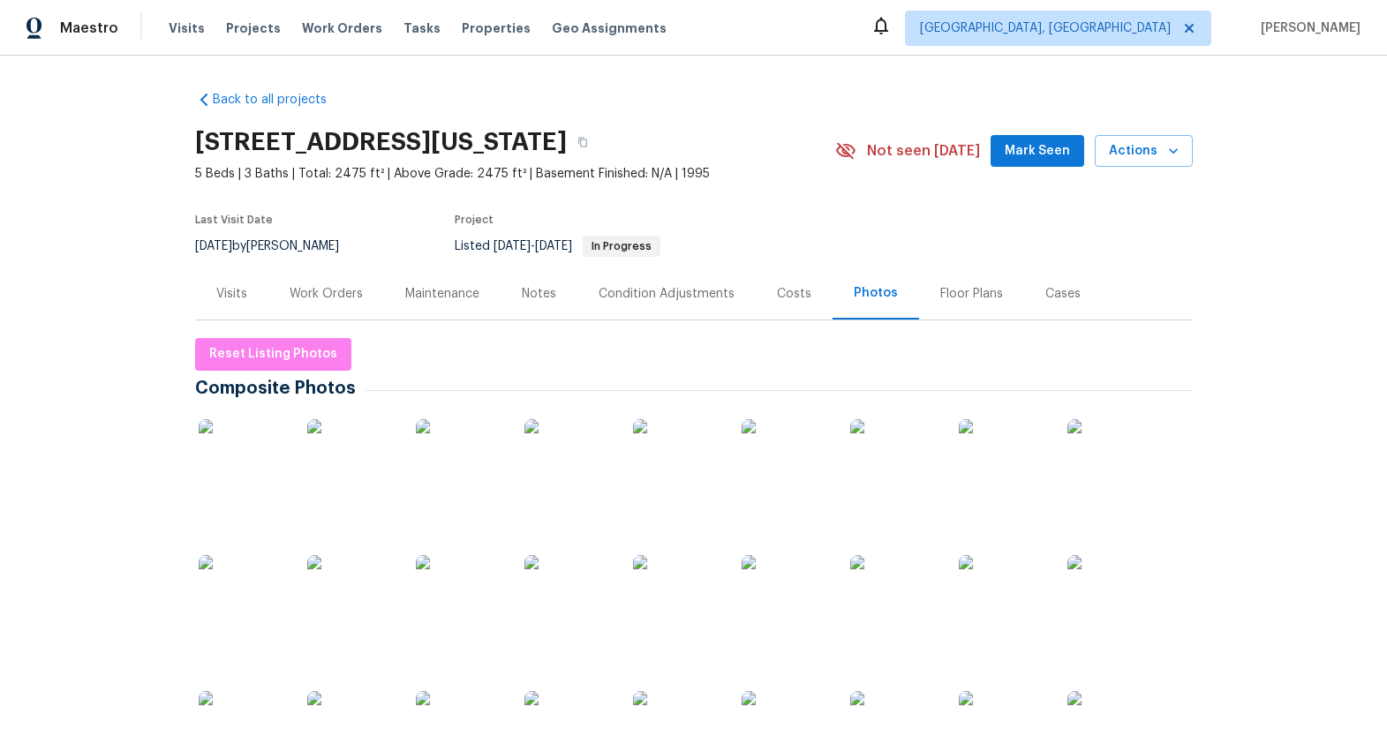
click at [958, 294] on div "Floor Plans" at bounding box center [971, 294] width 63 height 18
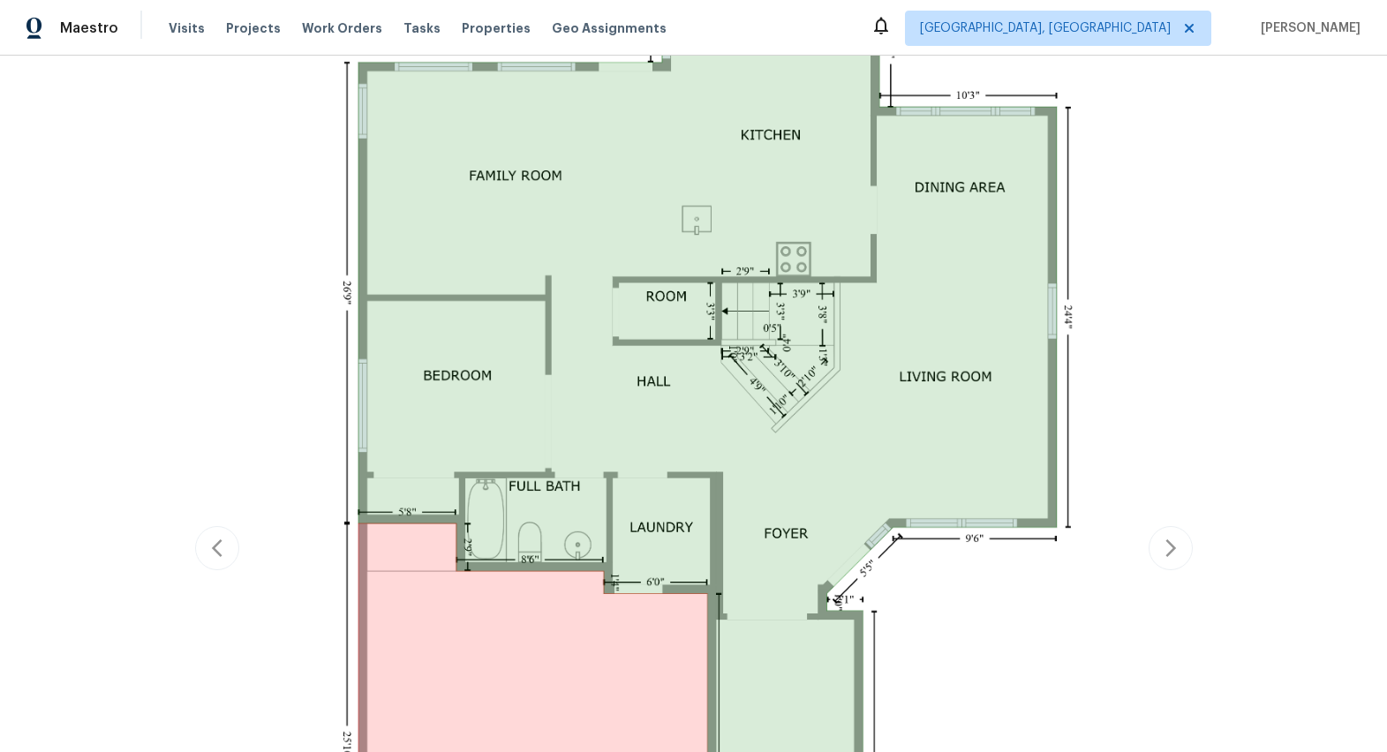
scroll to position [188, 0]
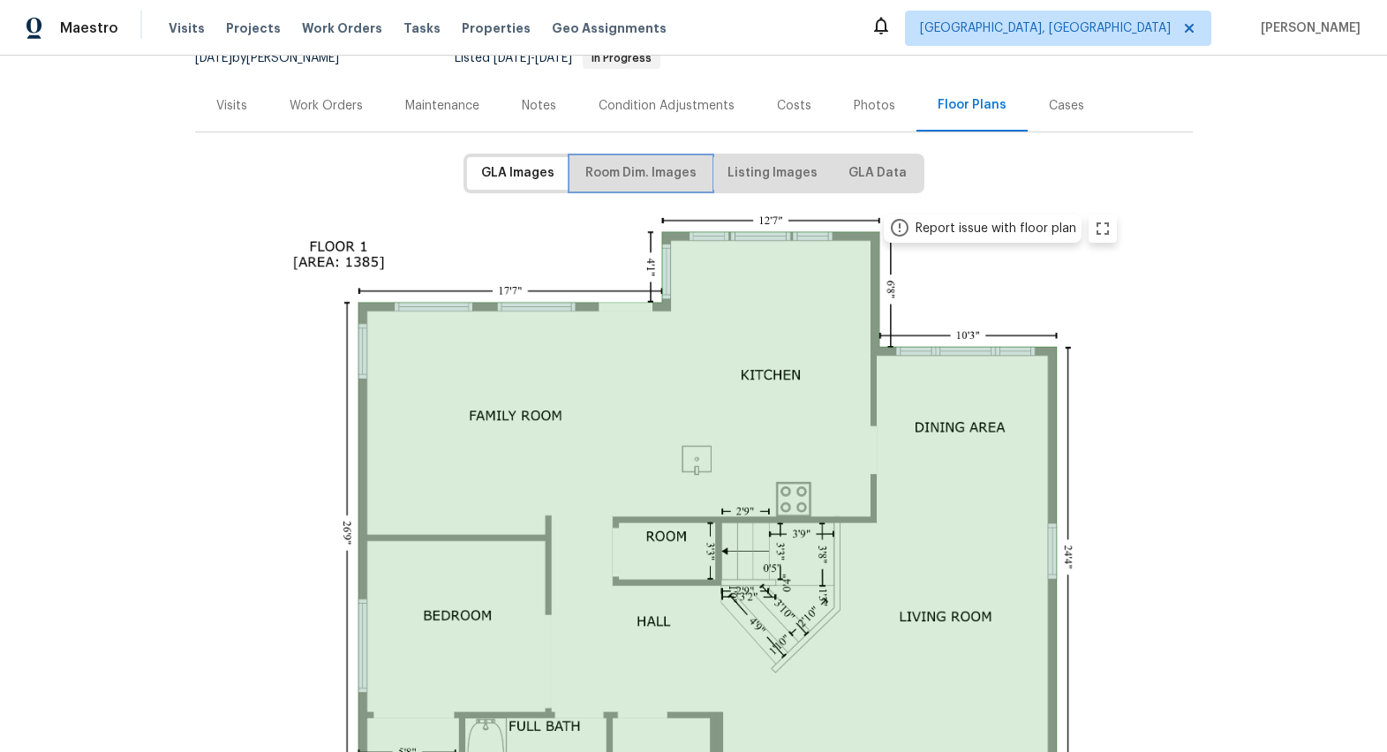
click at [645, 166] on span "Room Dim. Images" at bounding box center [640, 173] width 111 height 22
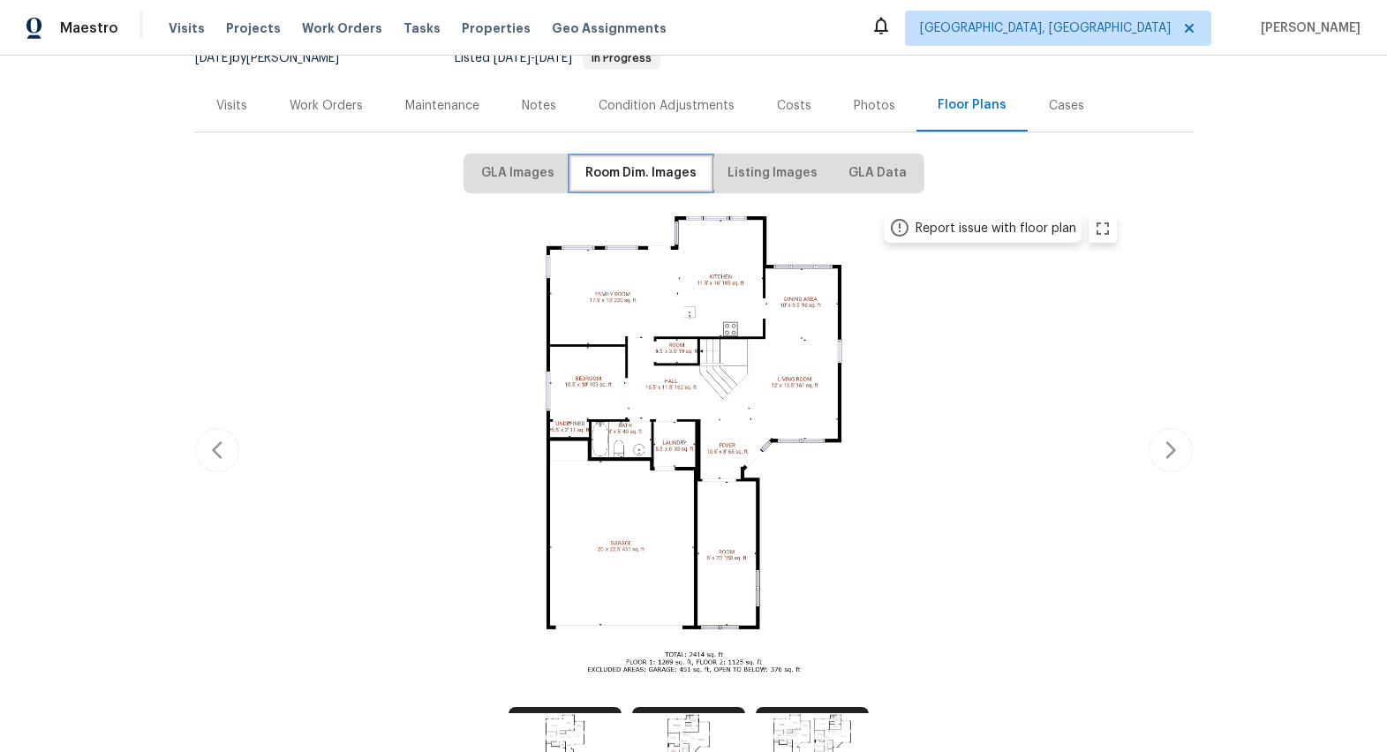
scroll to position [0, 0]
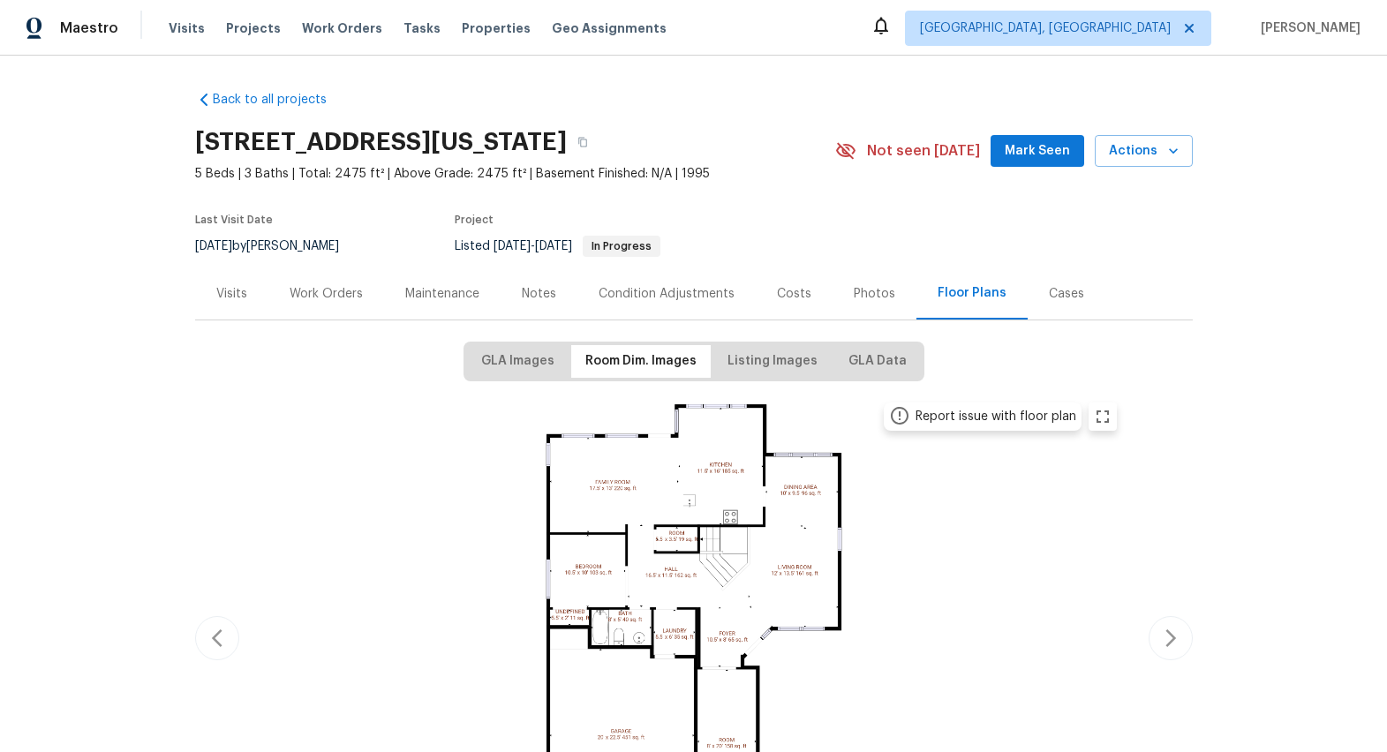
click at [1058, 293] on div "Cases" at bounding box center [1066, 294] width 35 height 18
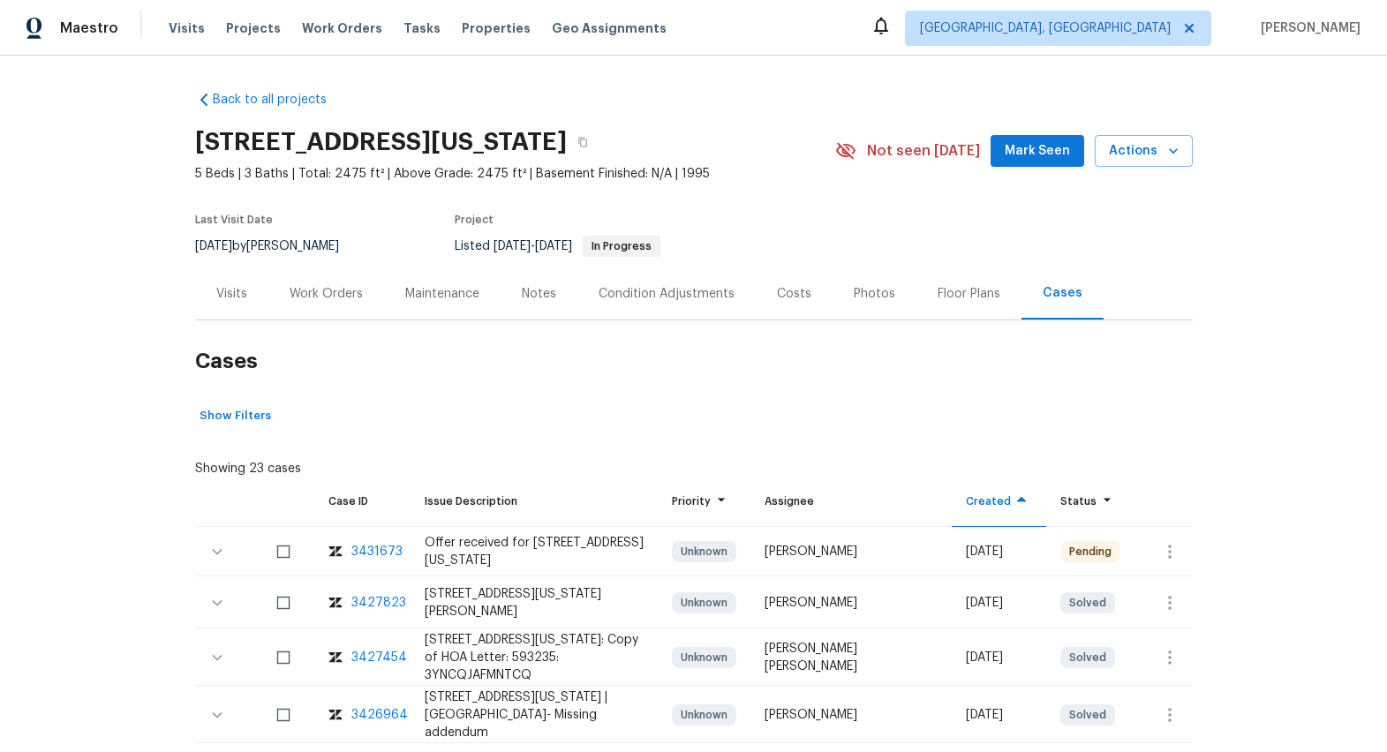
click at [770, 304] on div "Costs" at bounding box center [794, 293] width 77 height 52
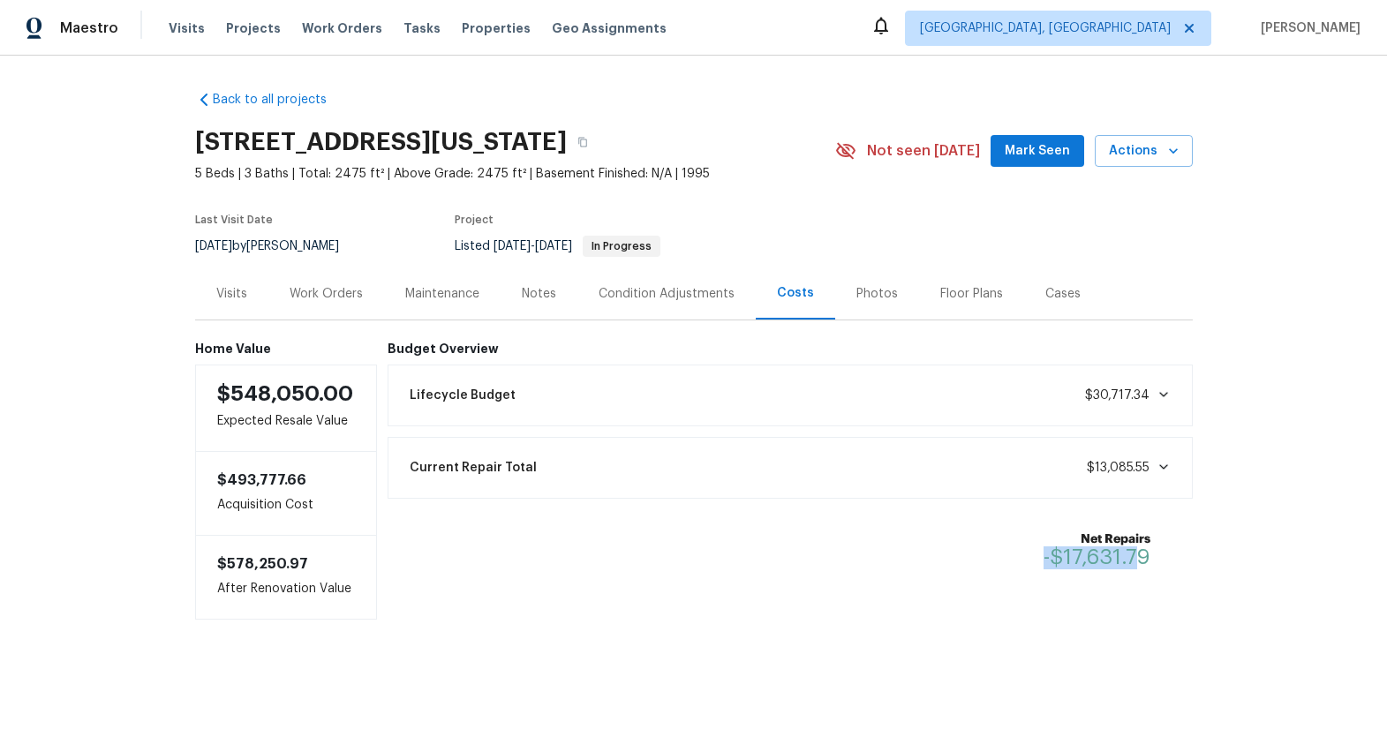
drag, startPoint x: 1035, startPoint y: 558, endPoint x: 1127, endPoint y: 558, distance: 91.8
click at [1127, 558] on div "Net Repairs -$17,631.79" at bounding box center [790, 550] width 784 height 60
